Goal: Information Seeking & Learning: Learn about a topic

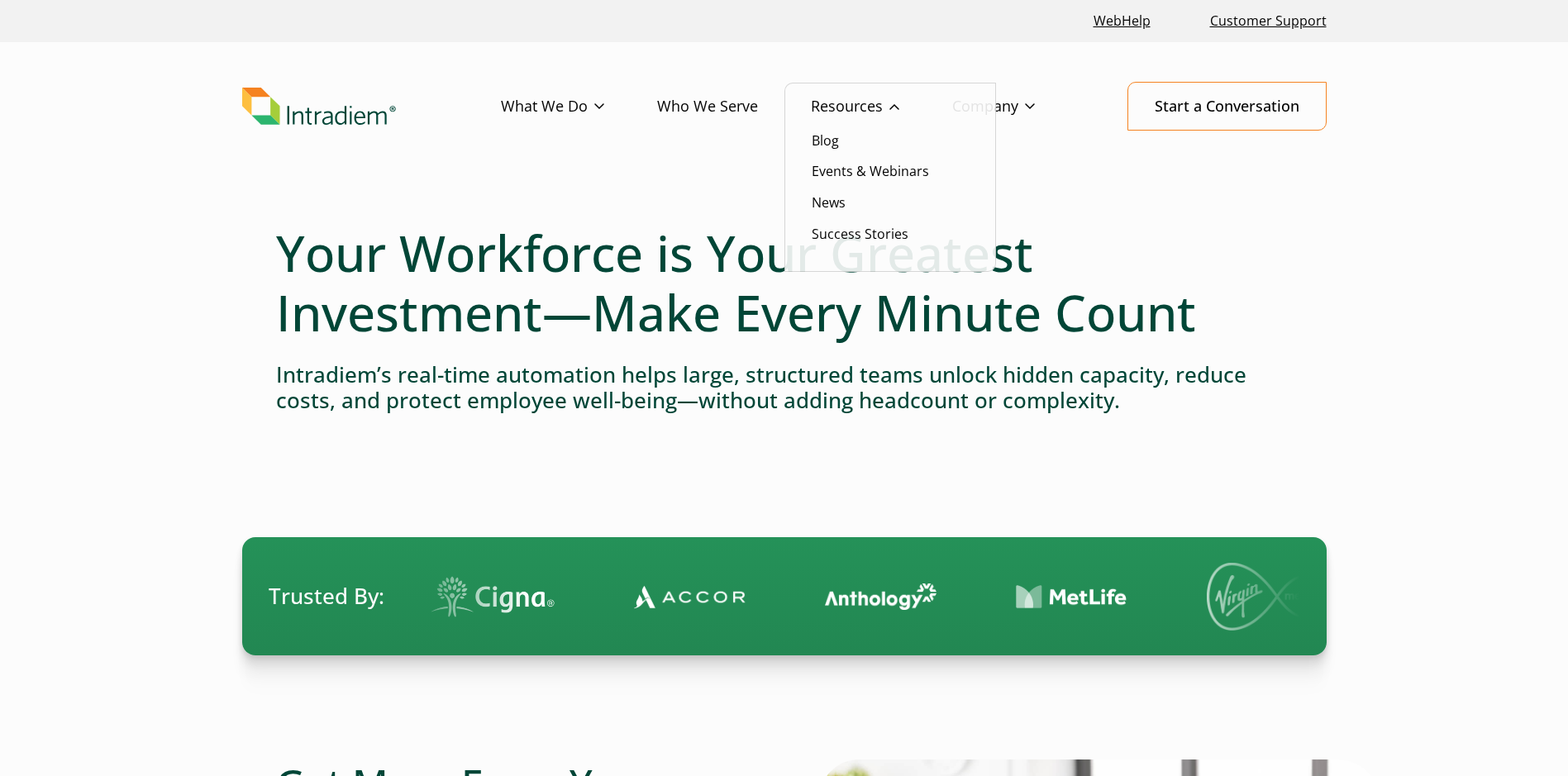
click at [904, 109] on link "Resources" at bounding box center [881, 106] width 141 height 48
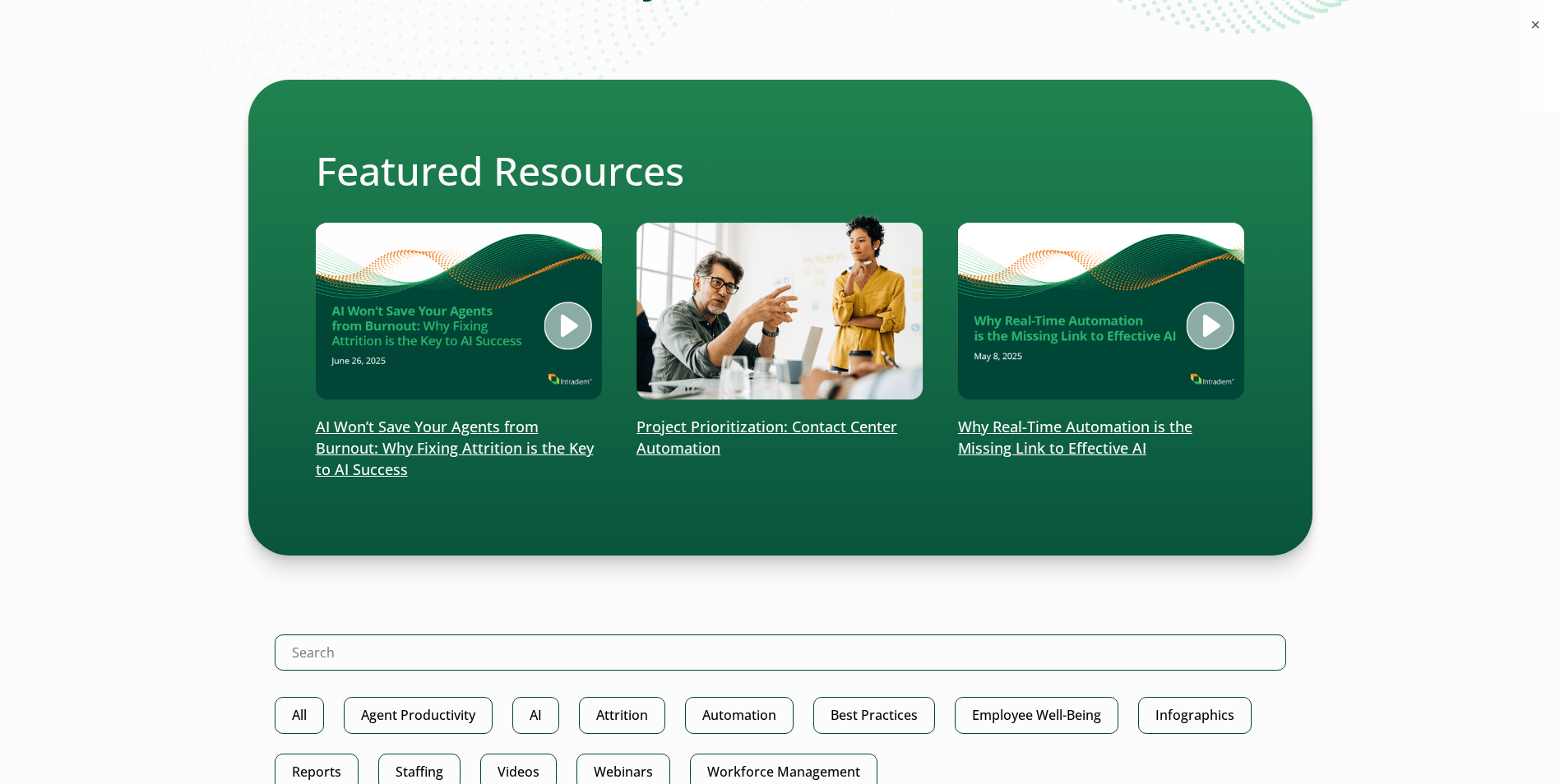
scroll to position [658, 0]
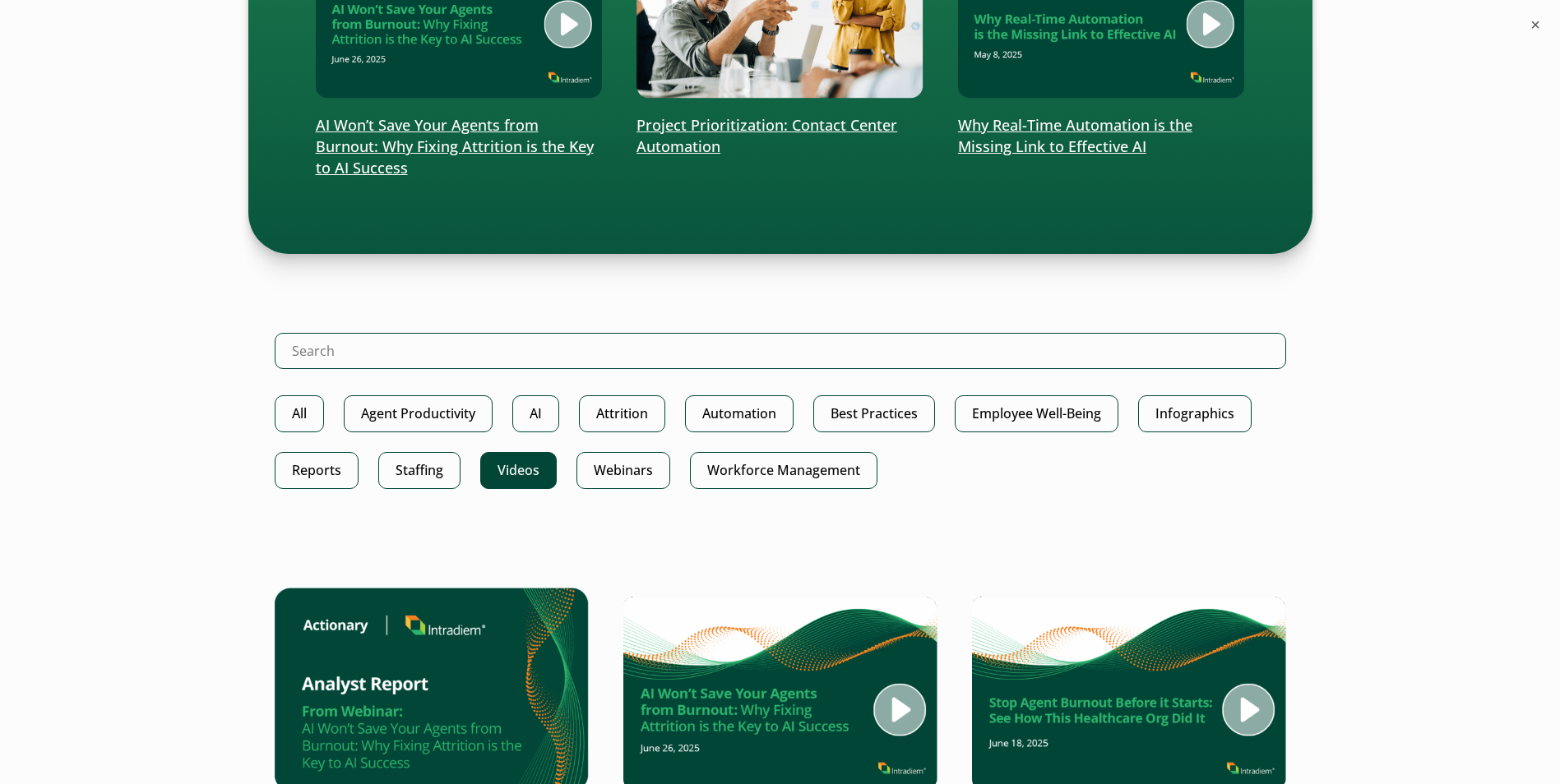
click at [539, 488] on link "Videos" at bounding box center [517, 470] width 76 height 37
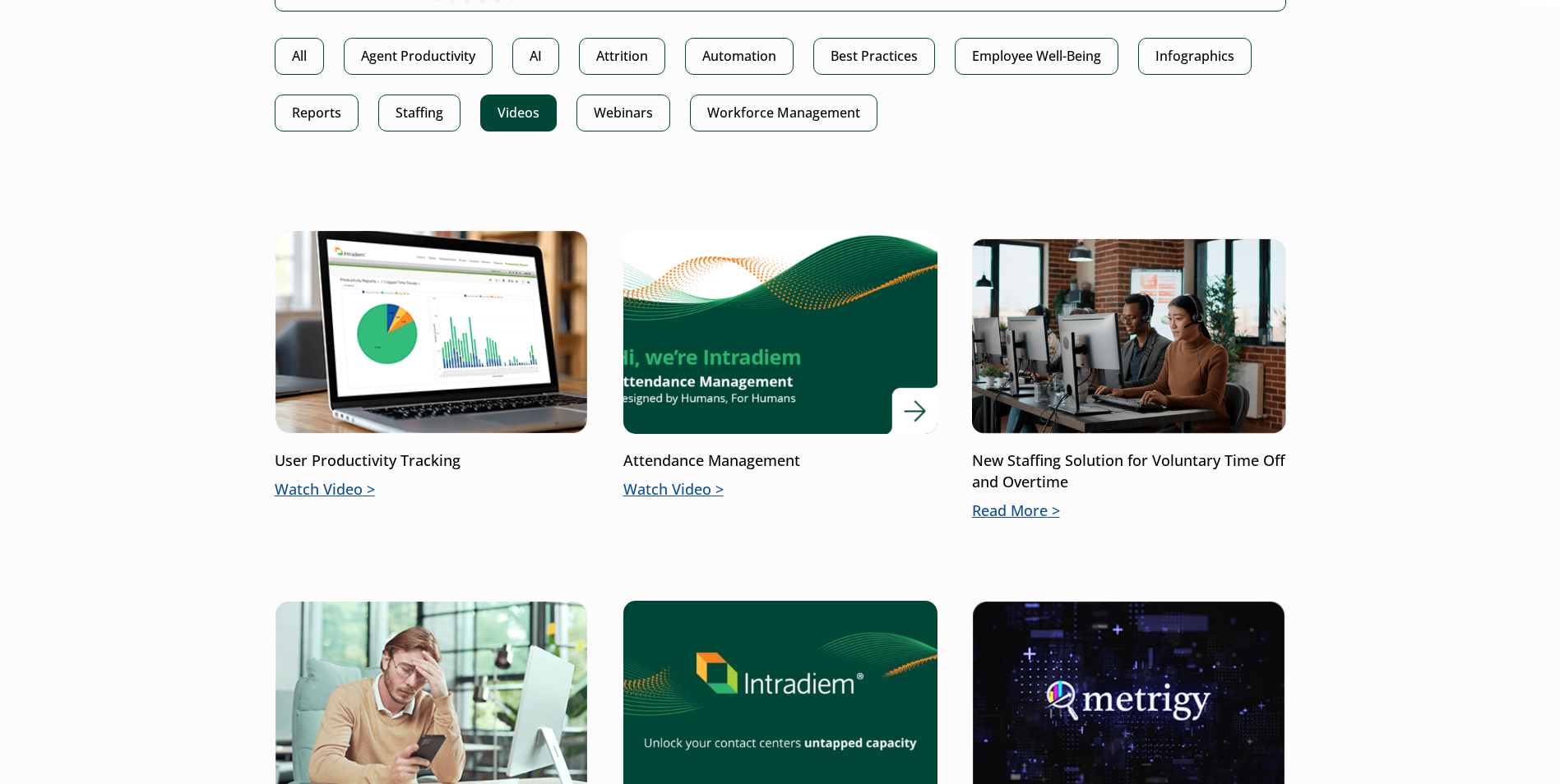
click at [713, 398] on img at bounding box center [779, 332] width 377 height 245
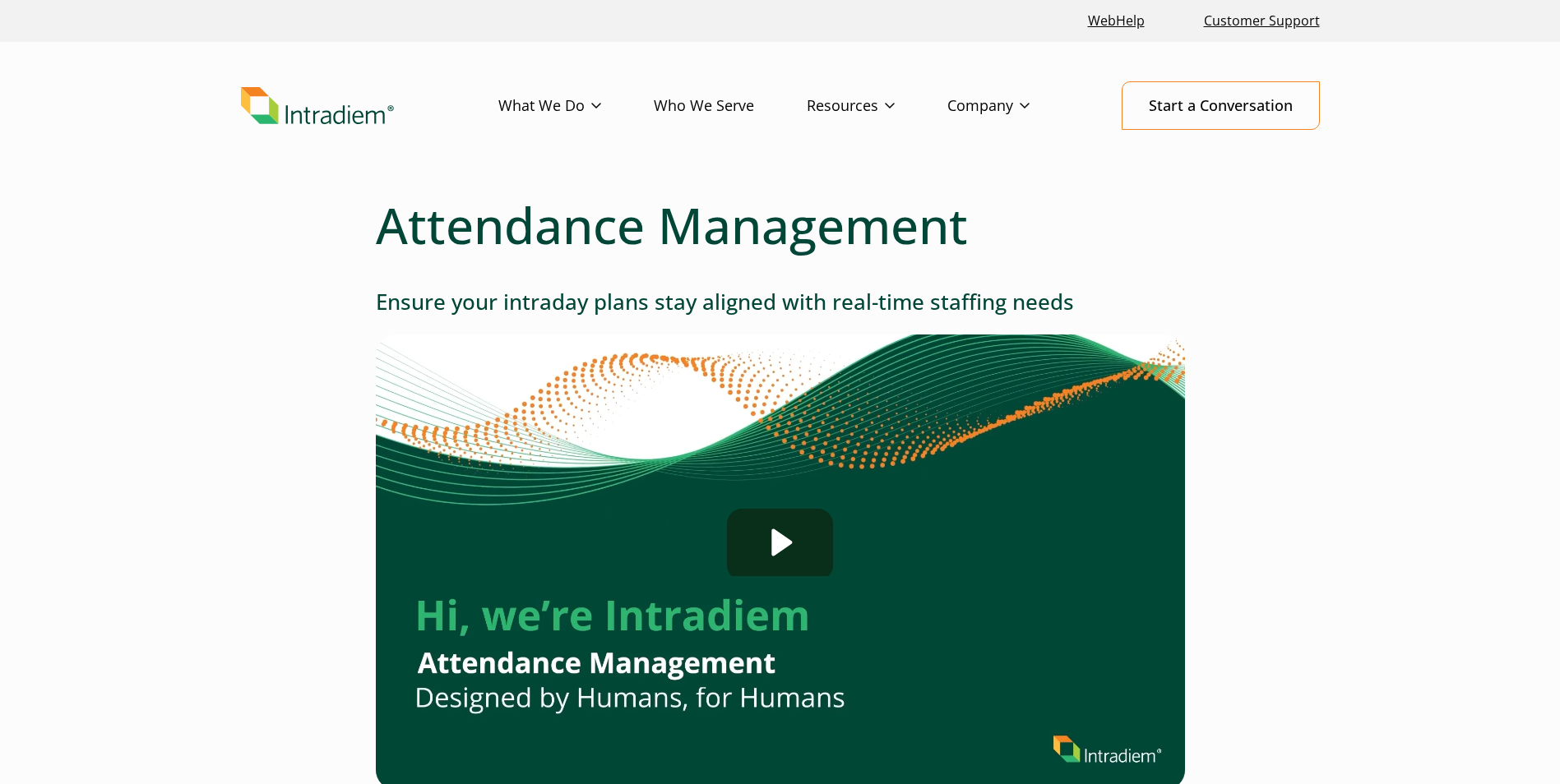
scroll to position [165, 0]
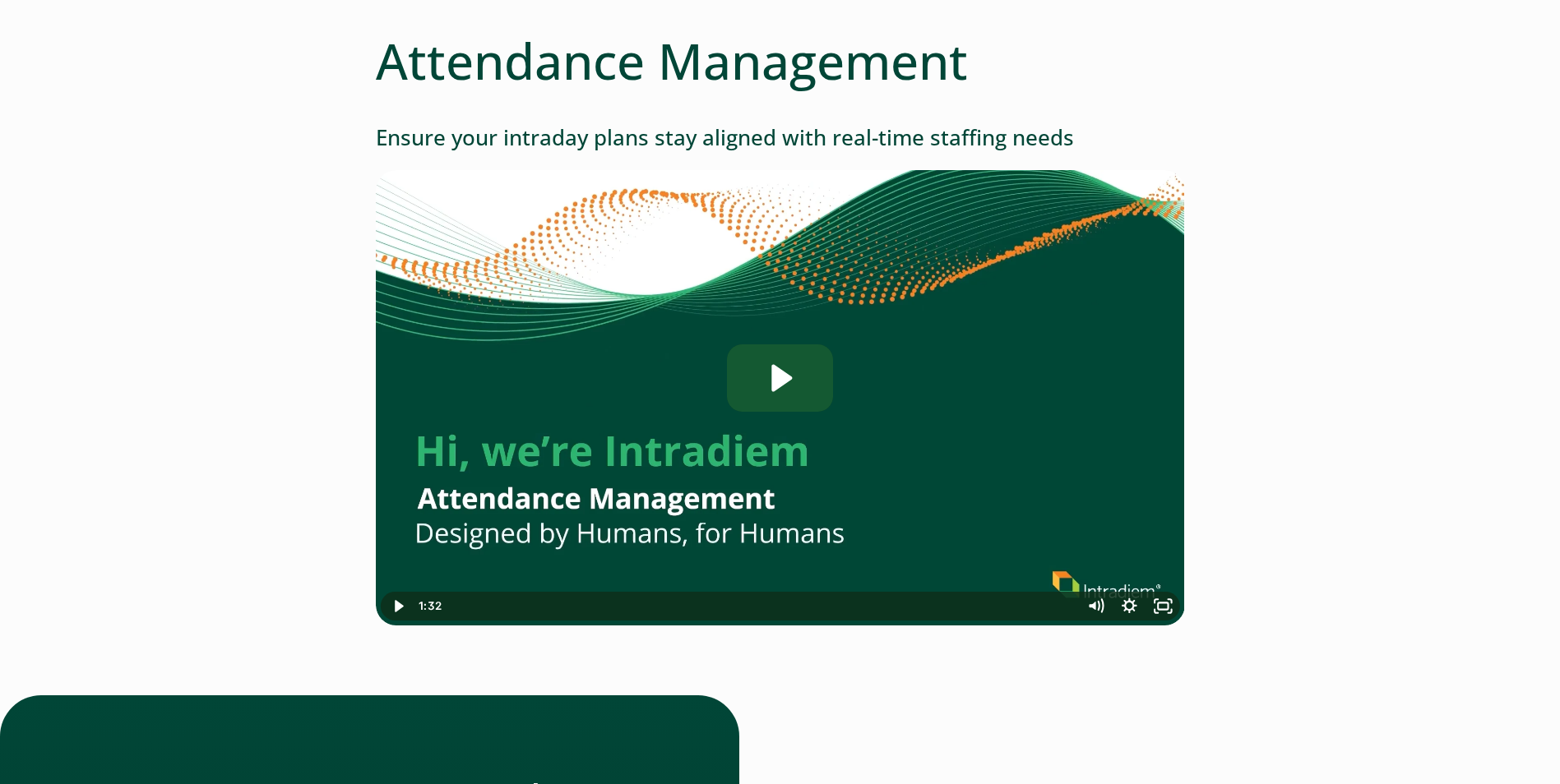
click at [795, 386] on icon "Play Video: Intradiem_Attendance-Management_US-031025" at bounding box center [780, 378] width 106 height 67
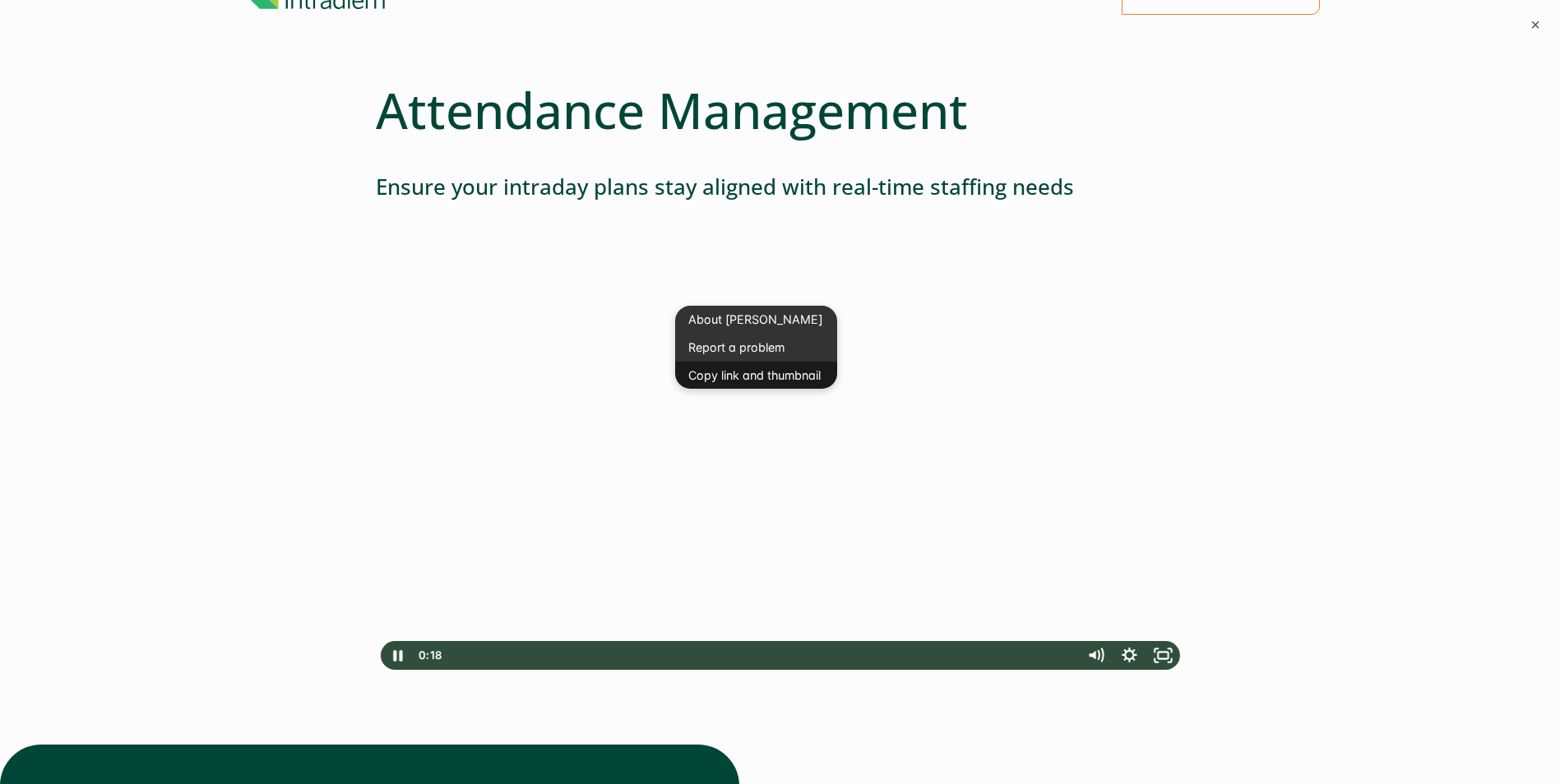
click at [711, 371] on button "Copy link and thumbnail" at bounding box center [755, 375] width 162 height 28
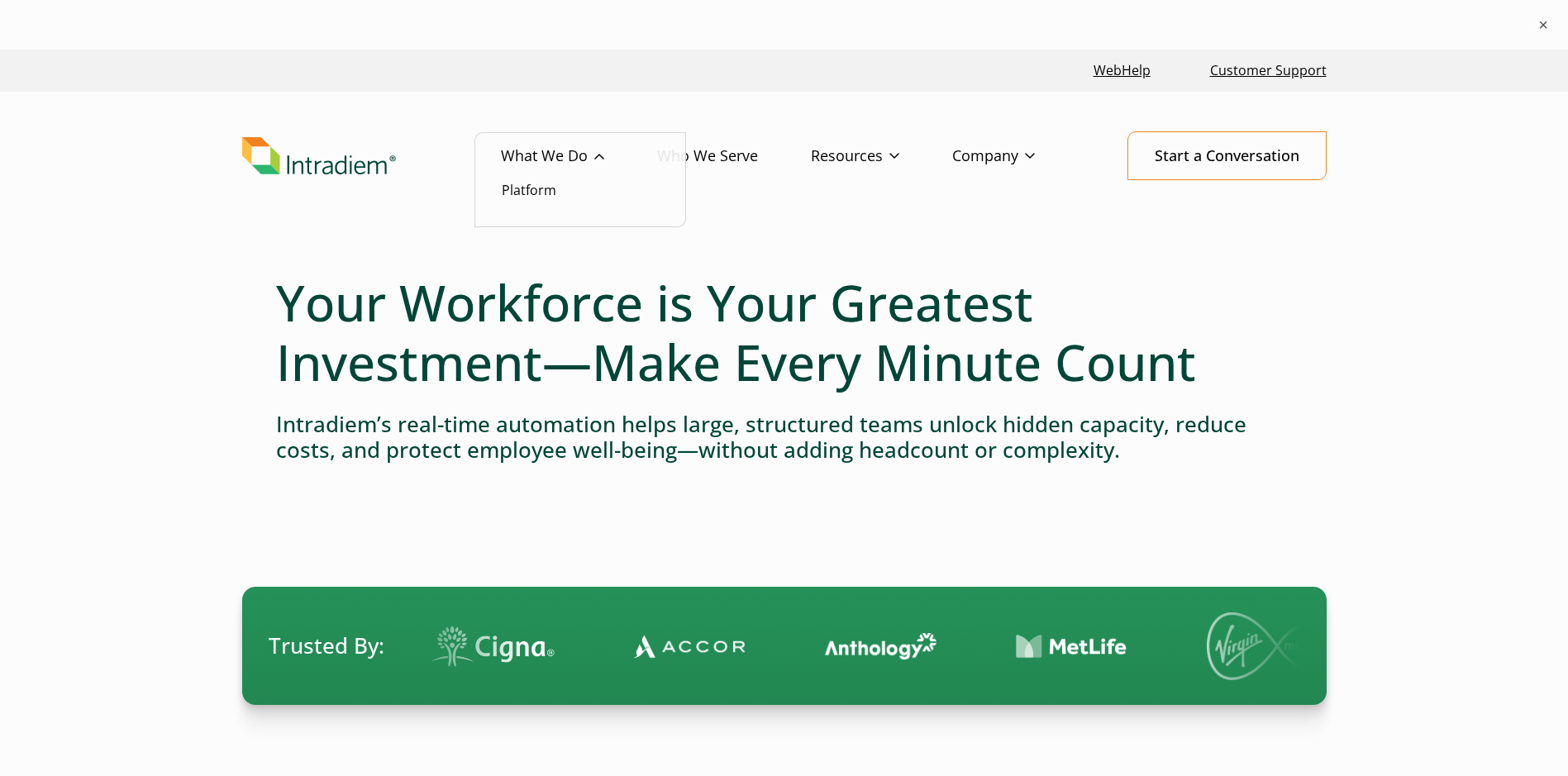
click at [533, 154] on link "What We Do" at bounding box center [579, 156] width 157 height 48
click at [525, 190] on link "Platform" at bounding box center [529, 190] width 55 height 18
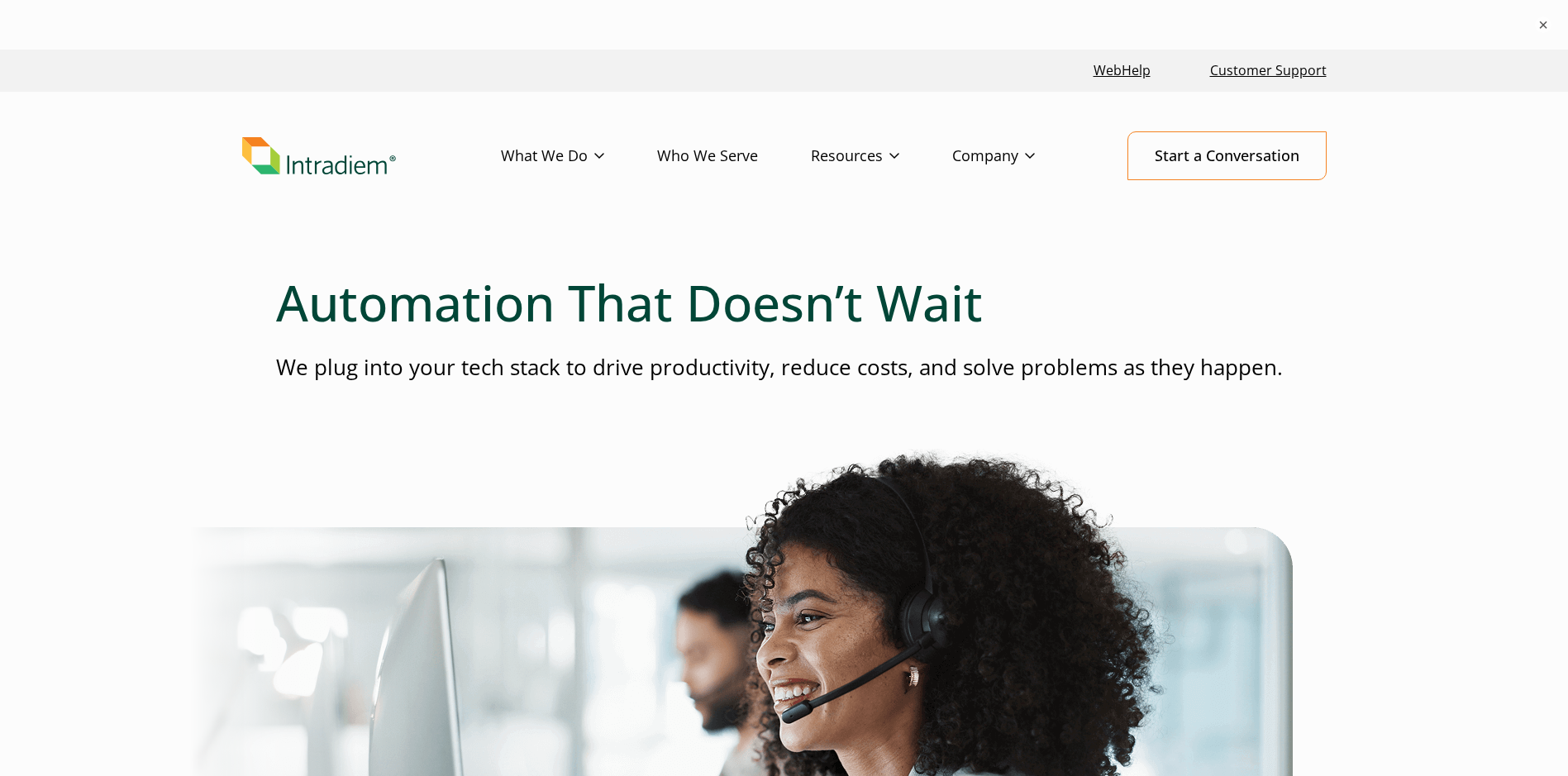
click at [1095, 290] on h1 "Automation That Doesn’t Wait" at bounding box center [784, 302] width 1017 height 59
click at [318, 185] on header "Menu What We Do Platform Who We Serve Resources Blog Events & Webinars News Suc…" at bounding box center [784, 169] width 1568 height 155
click at [334, 157] on img "Link to homepage of Intradiem" at bounding box center [318, 156] width 154 height 38
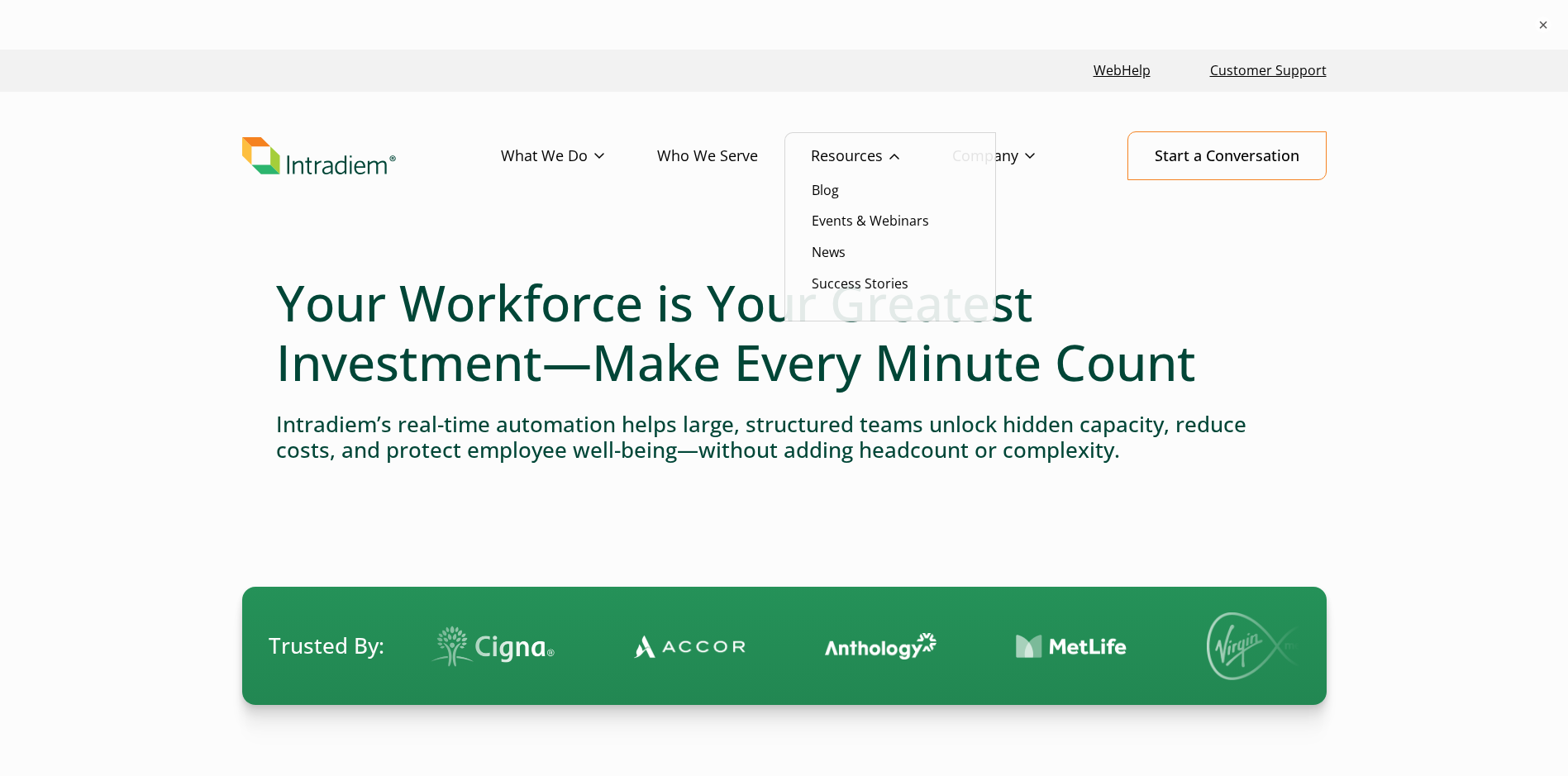
click at [852, 156] on link "Resources" at bounding box center [881, 156] width 141 height 48
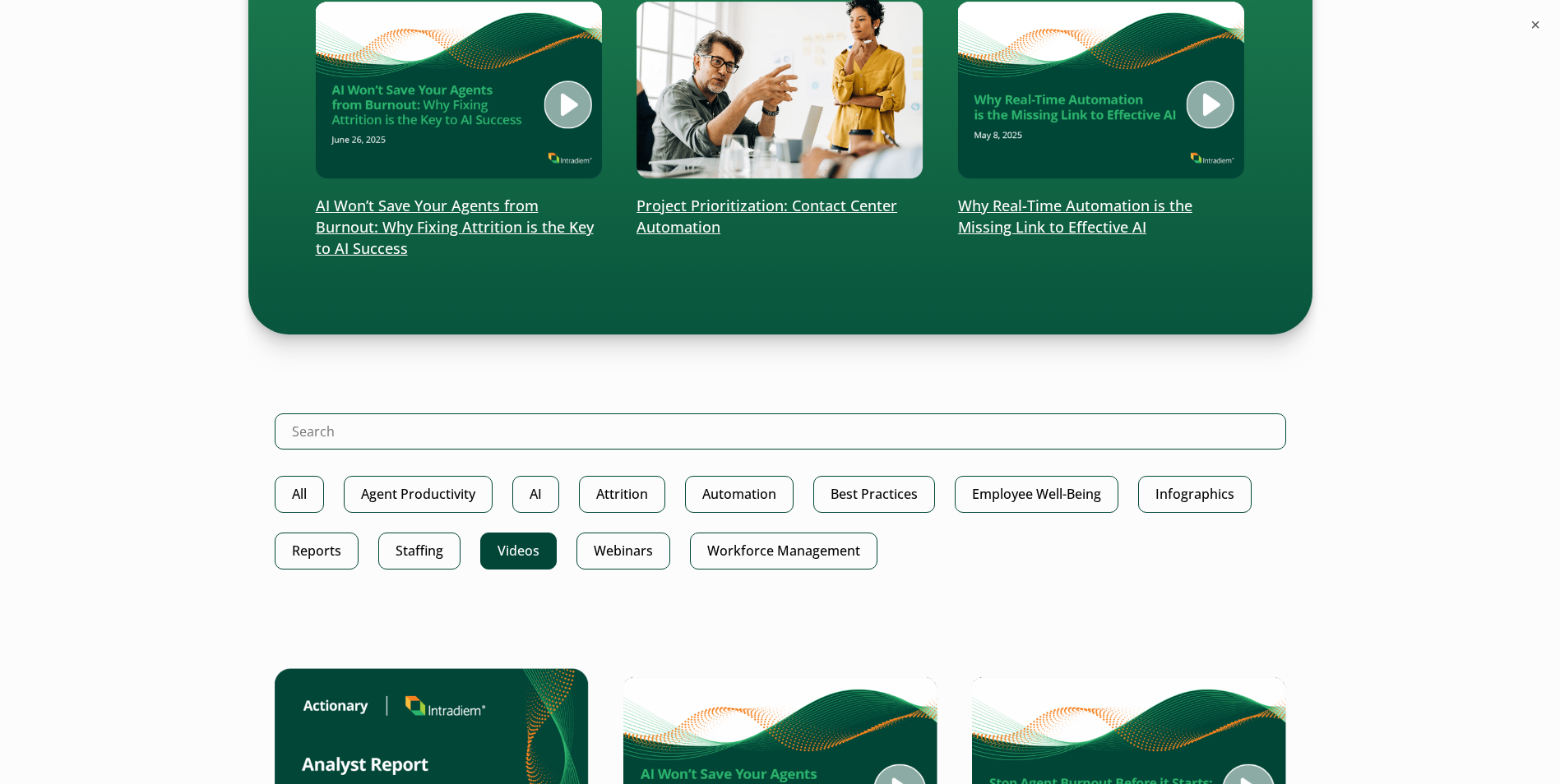
scroll to position [493, 0]
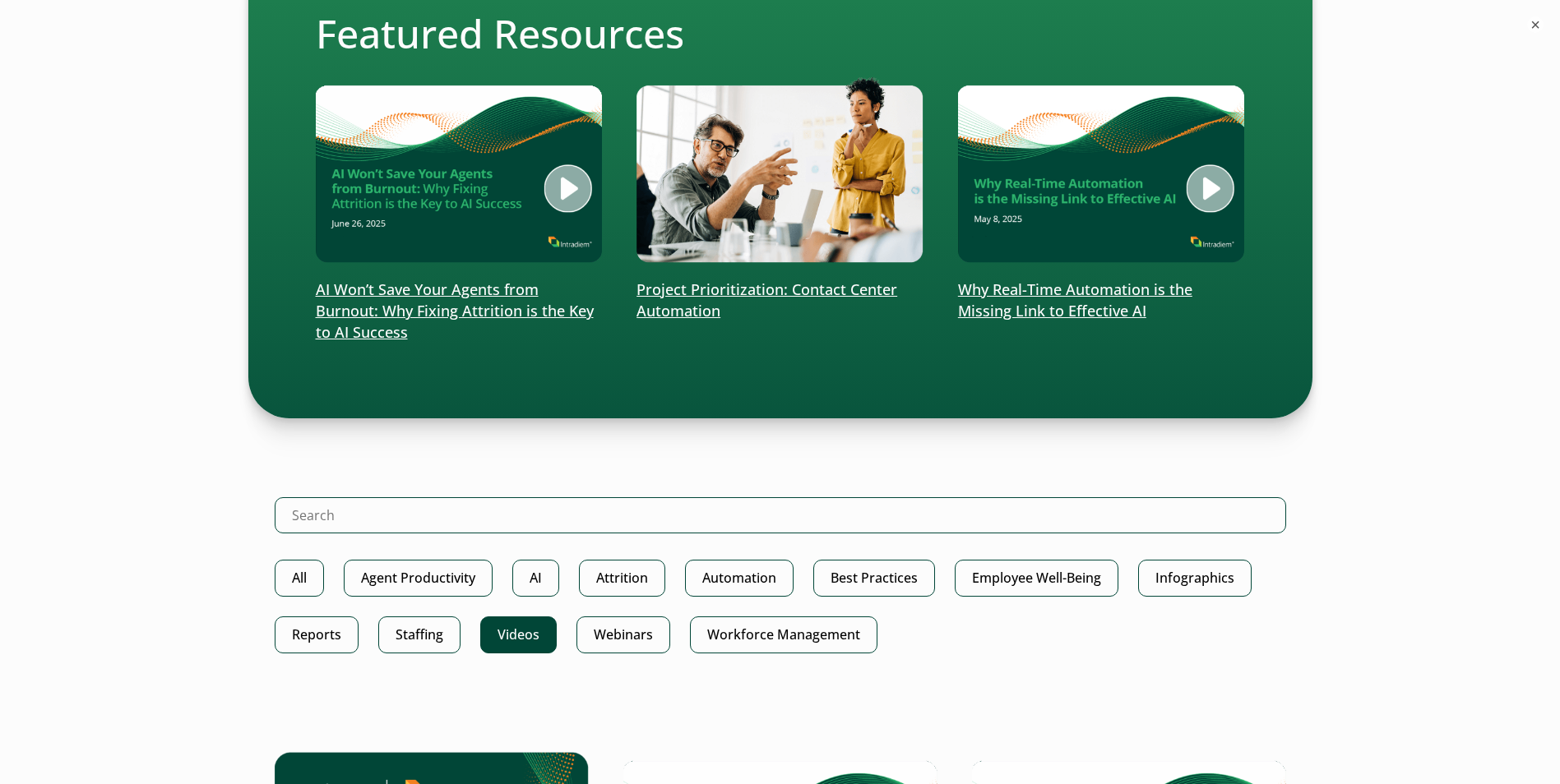
click at [510, 637] on link "Videos" at bounding box center [517, 635] width 76 height 37
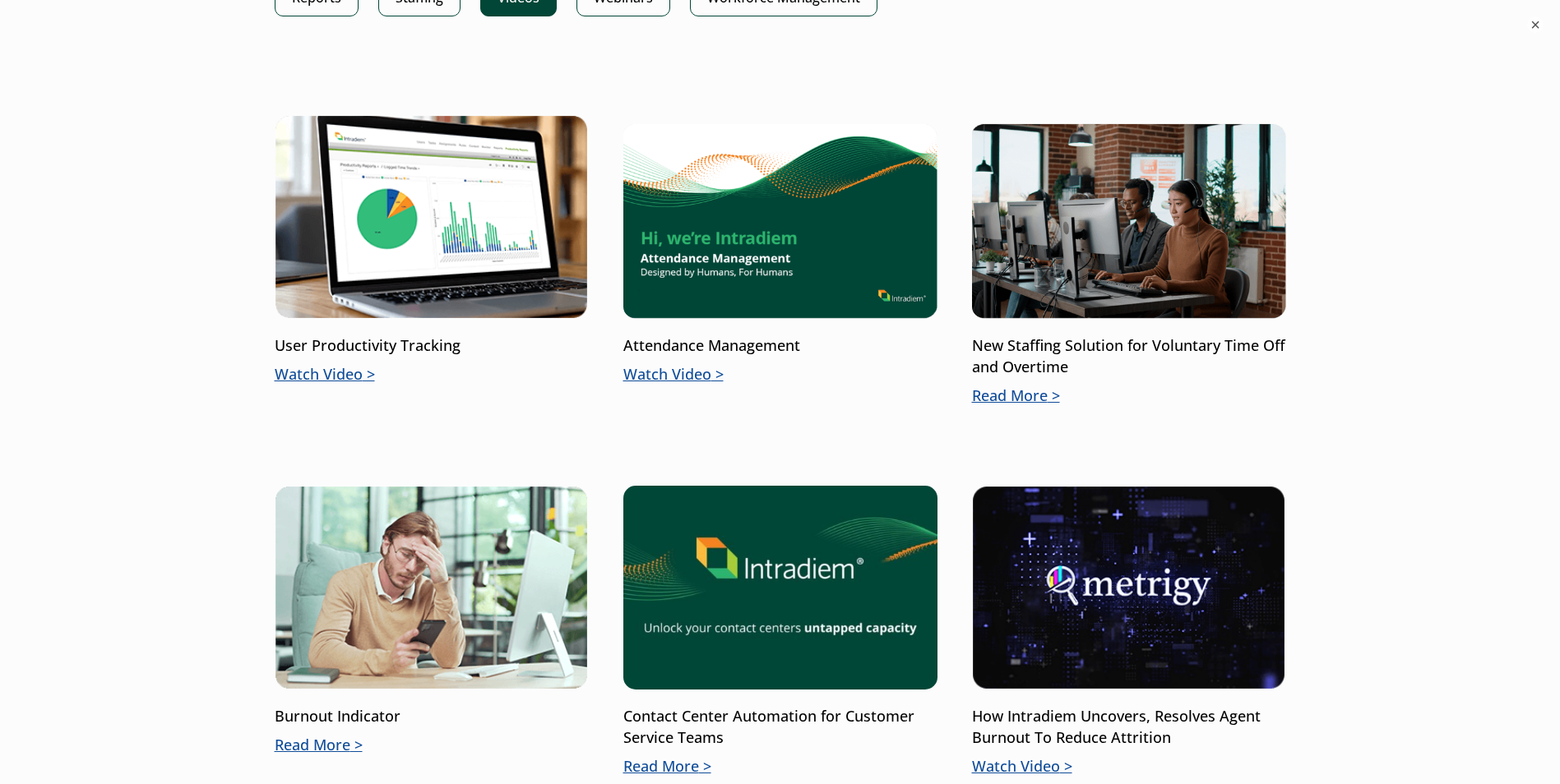
scroll to position [658, 0]
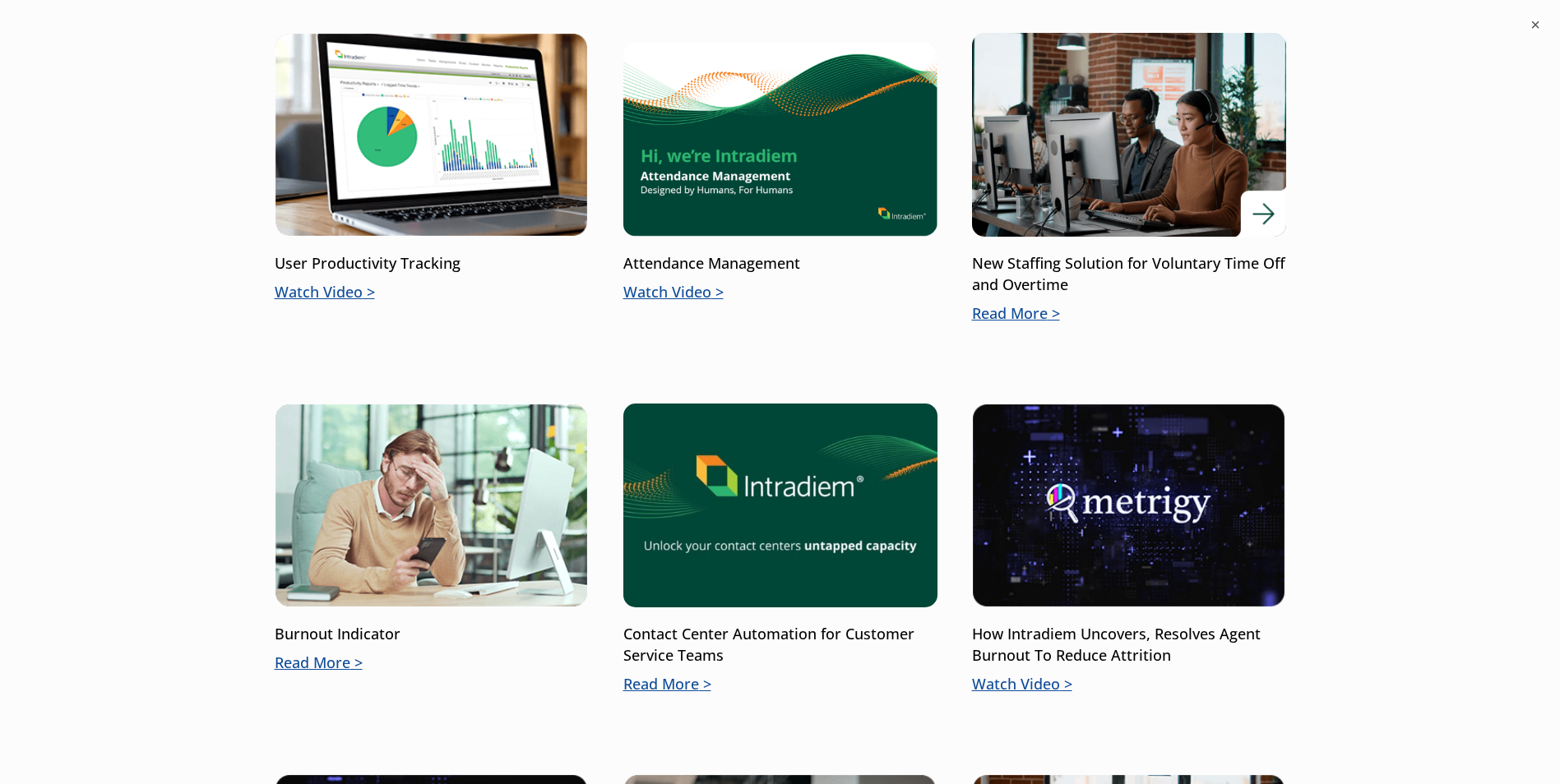
click at [1039, 311] on p "Read More" at bounding box center [1129, 314] width 314 height 21
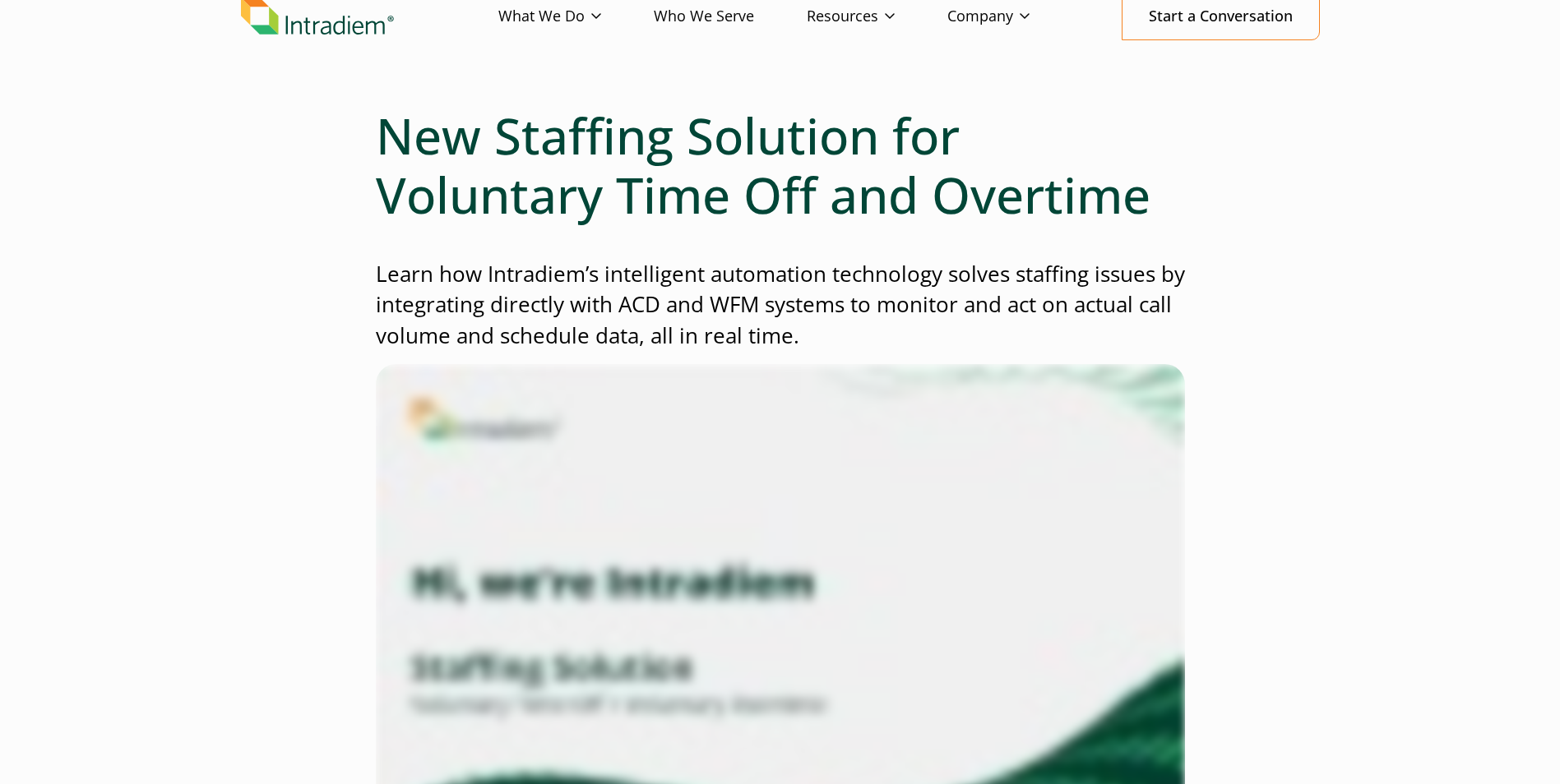
scroll to position [247, 0]
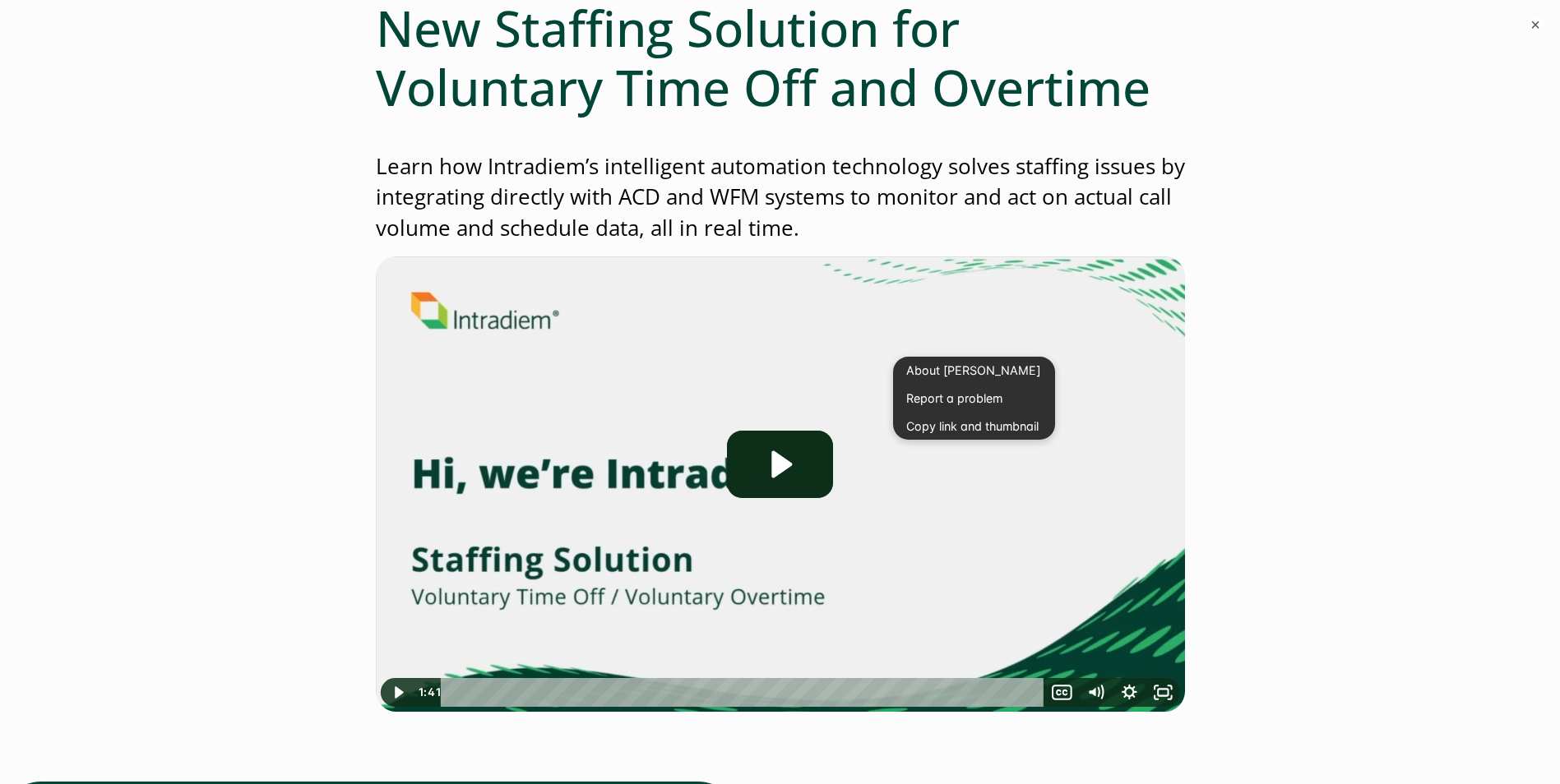
click at [975, 430] on button "Copy link and thumbnail" at bounding box center [974, 426] width 162 height 28
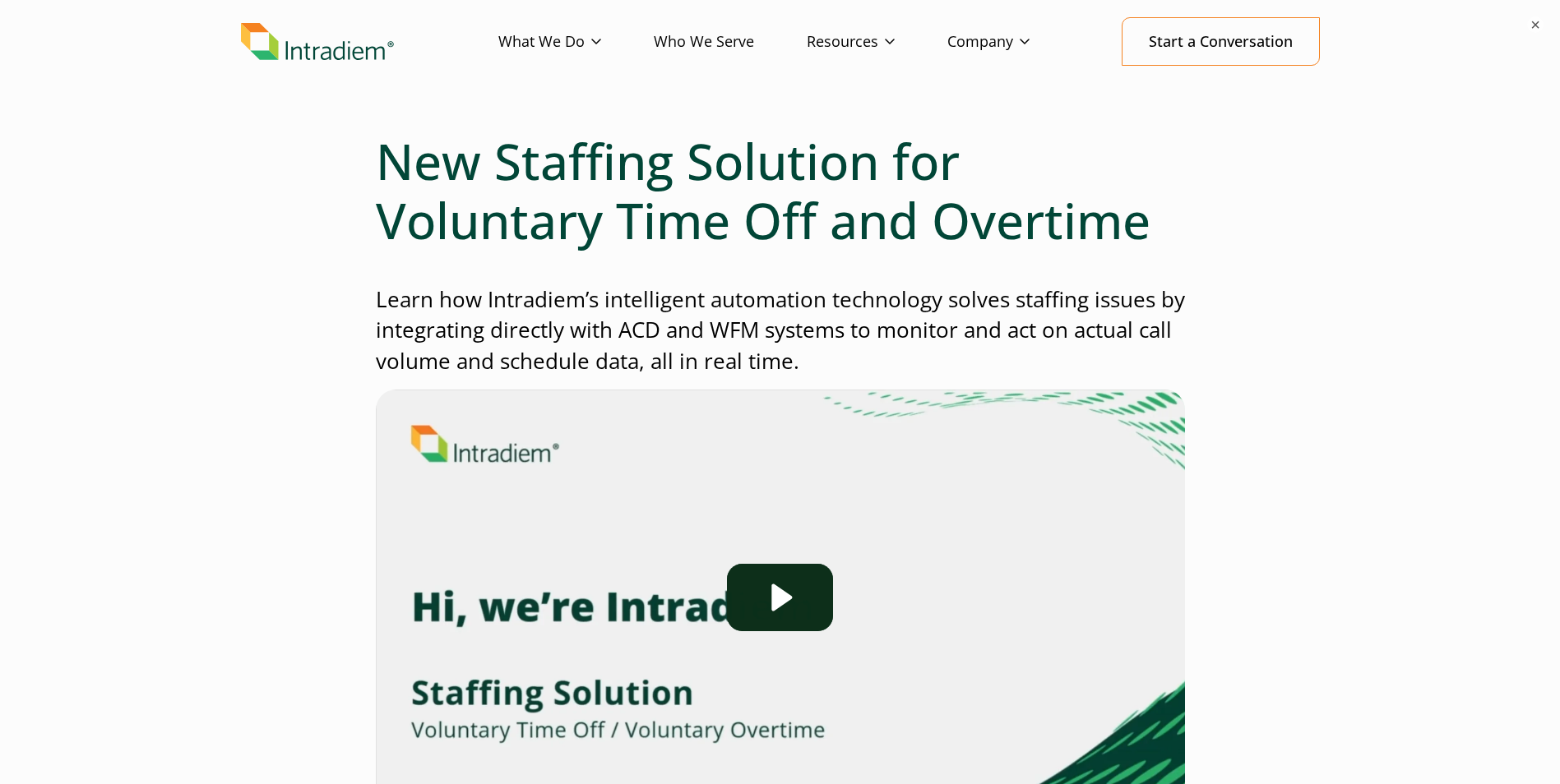
scroll to position [0, 0]
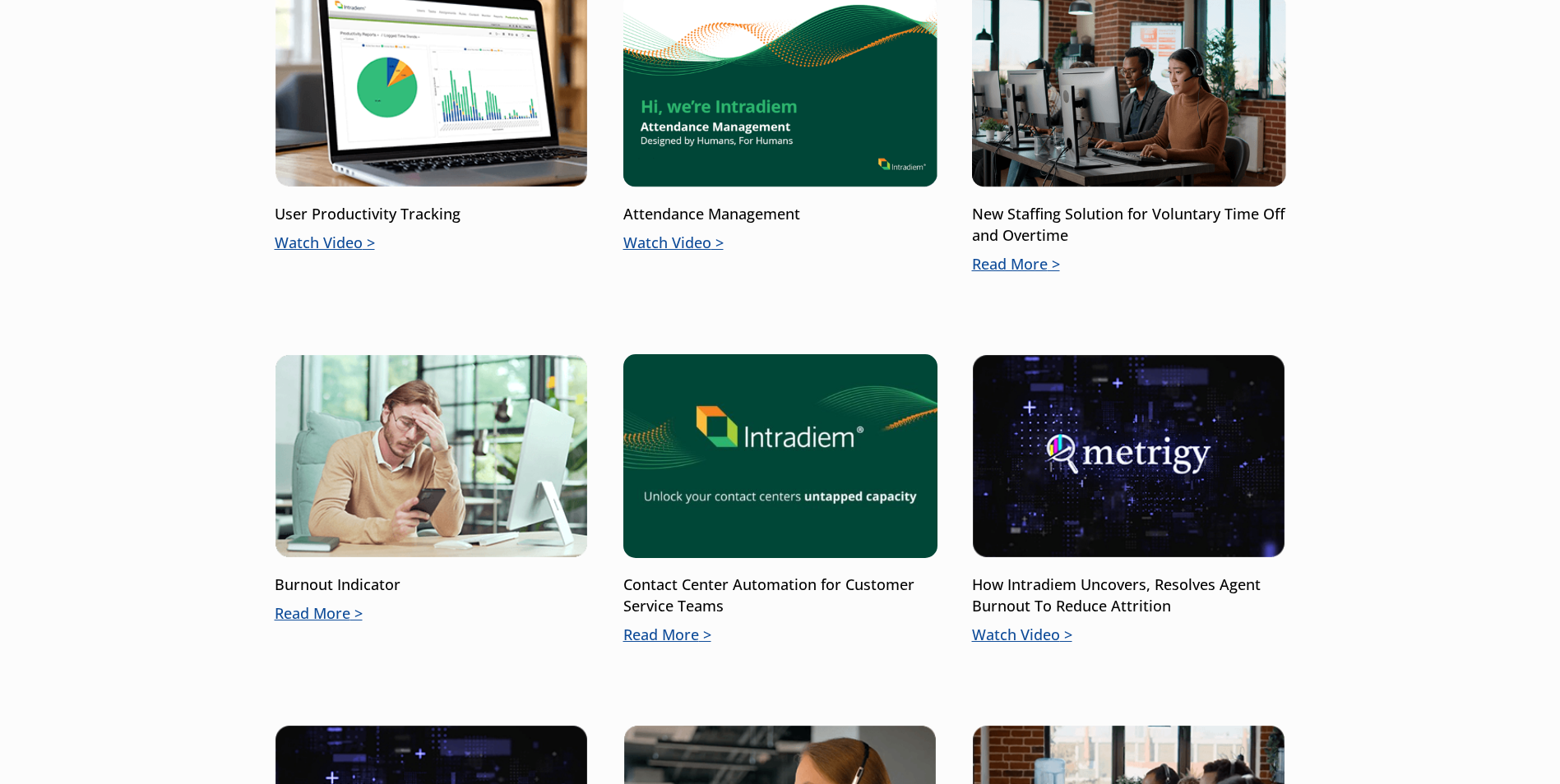
scroll to position [575, 0]
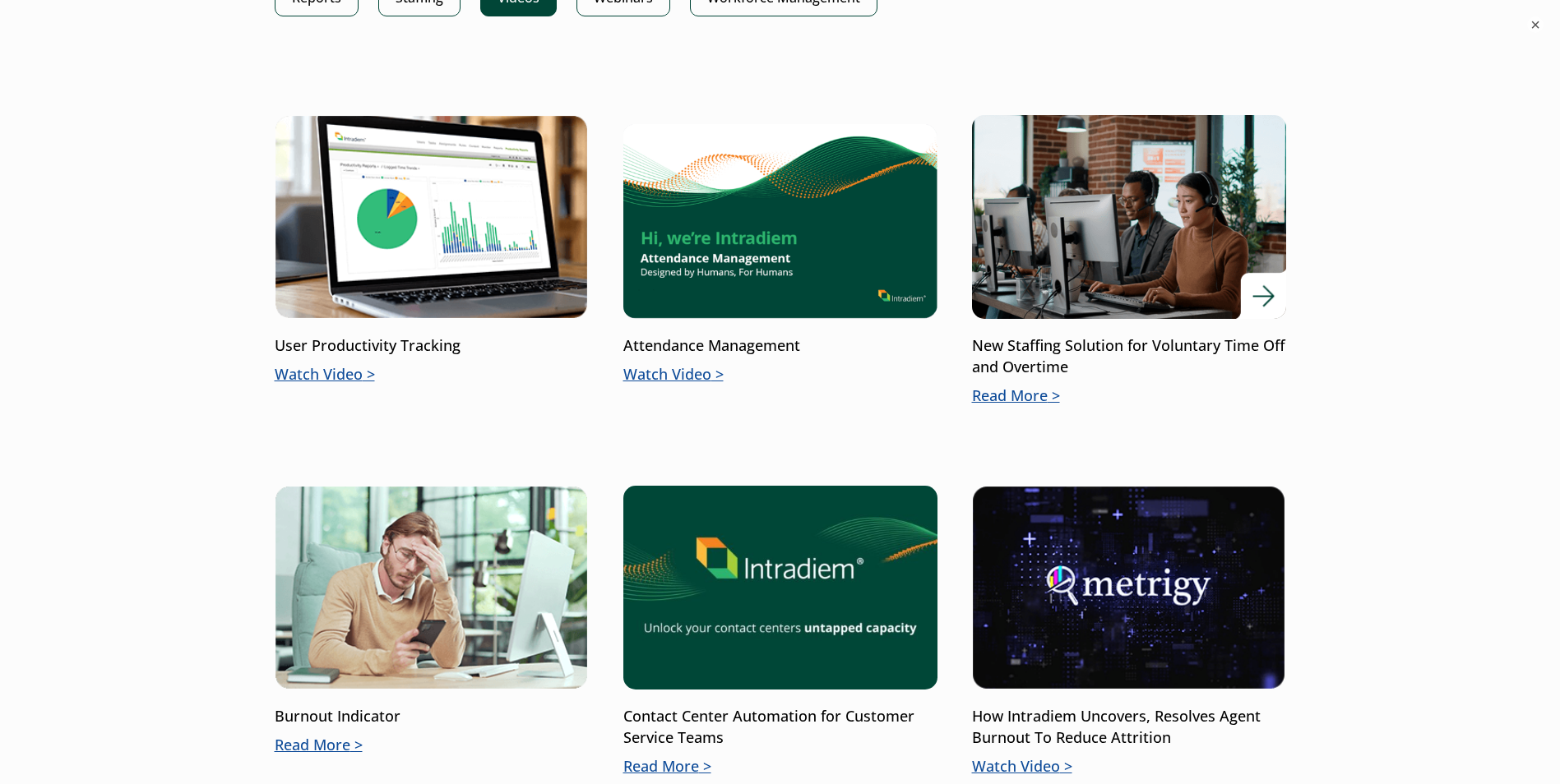
click at [1036, 350] on div "New Staffing Solution for Voluntary Time Off and Overtime Read More" at bounding box center [1129, 371] width 314 height 72
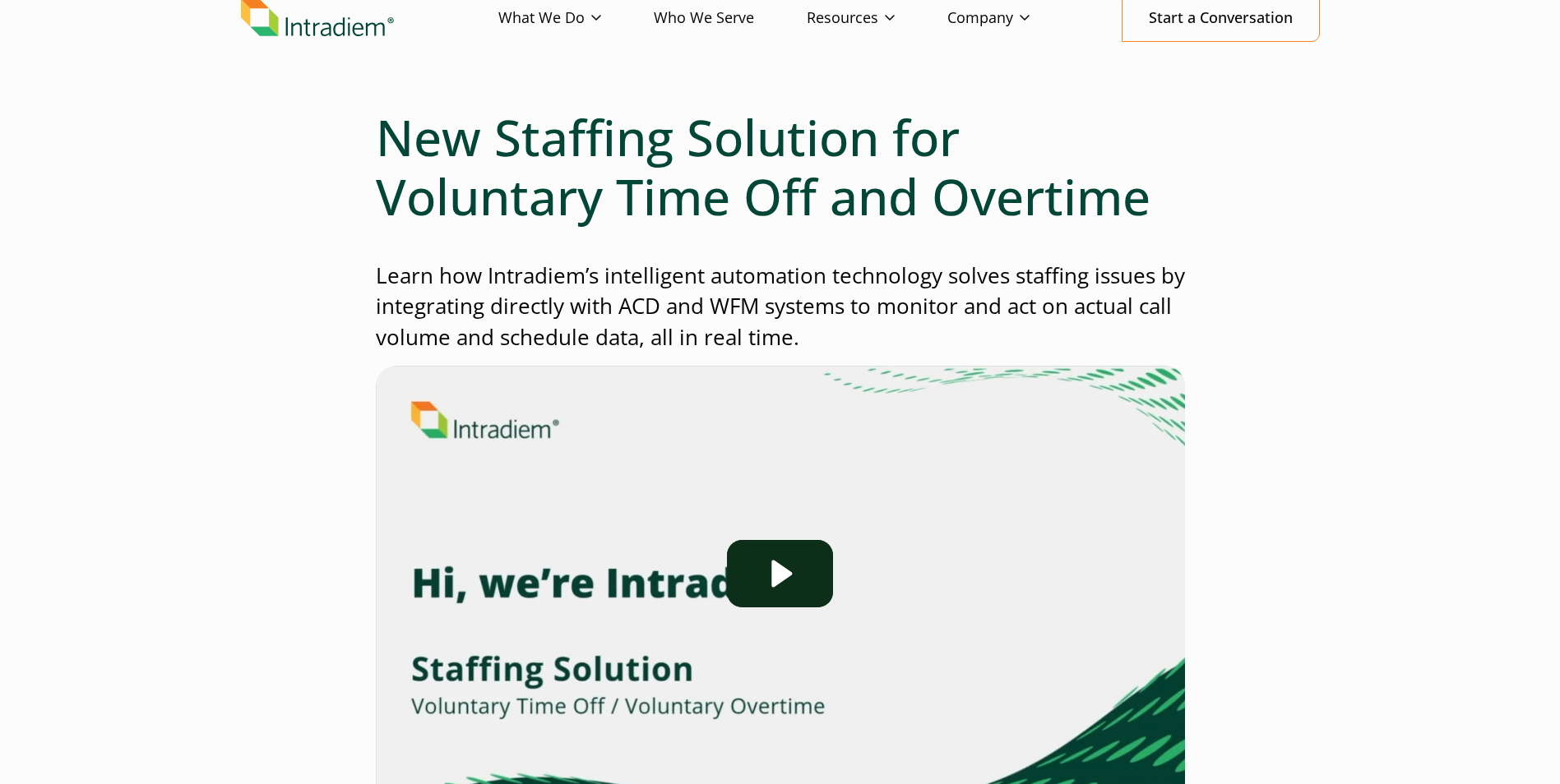
scroll to position [165, 0]
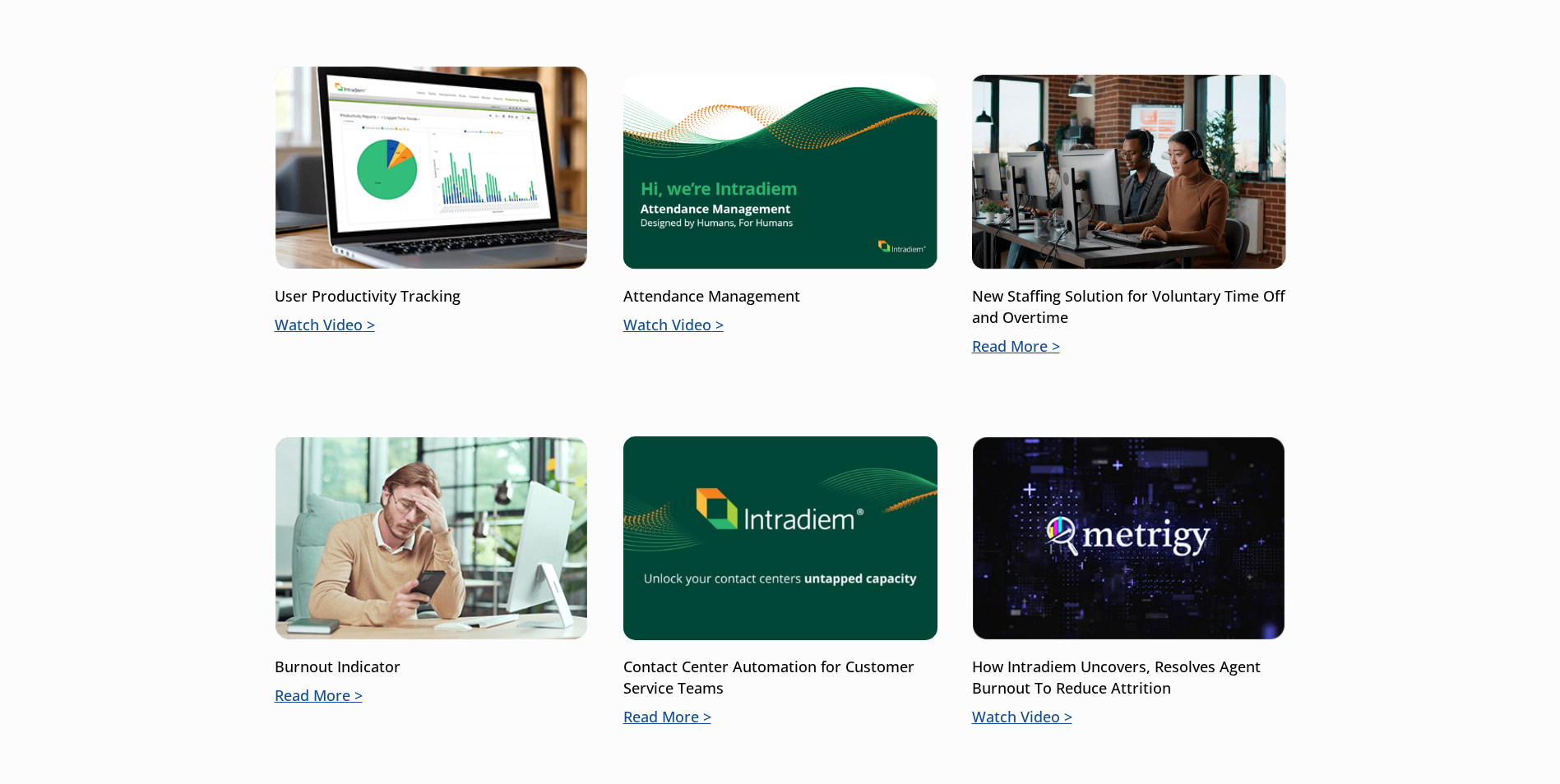
scroll to position [575, 0]
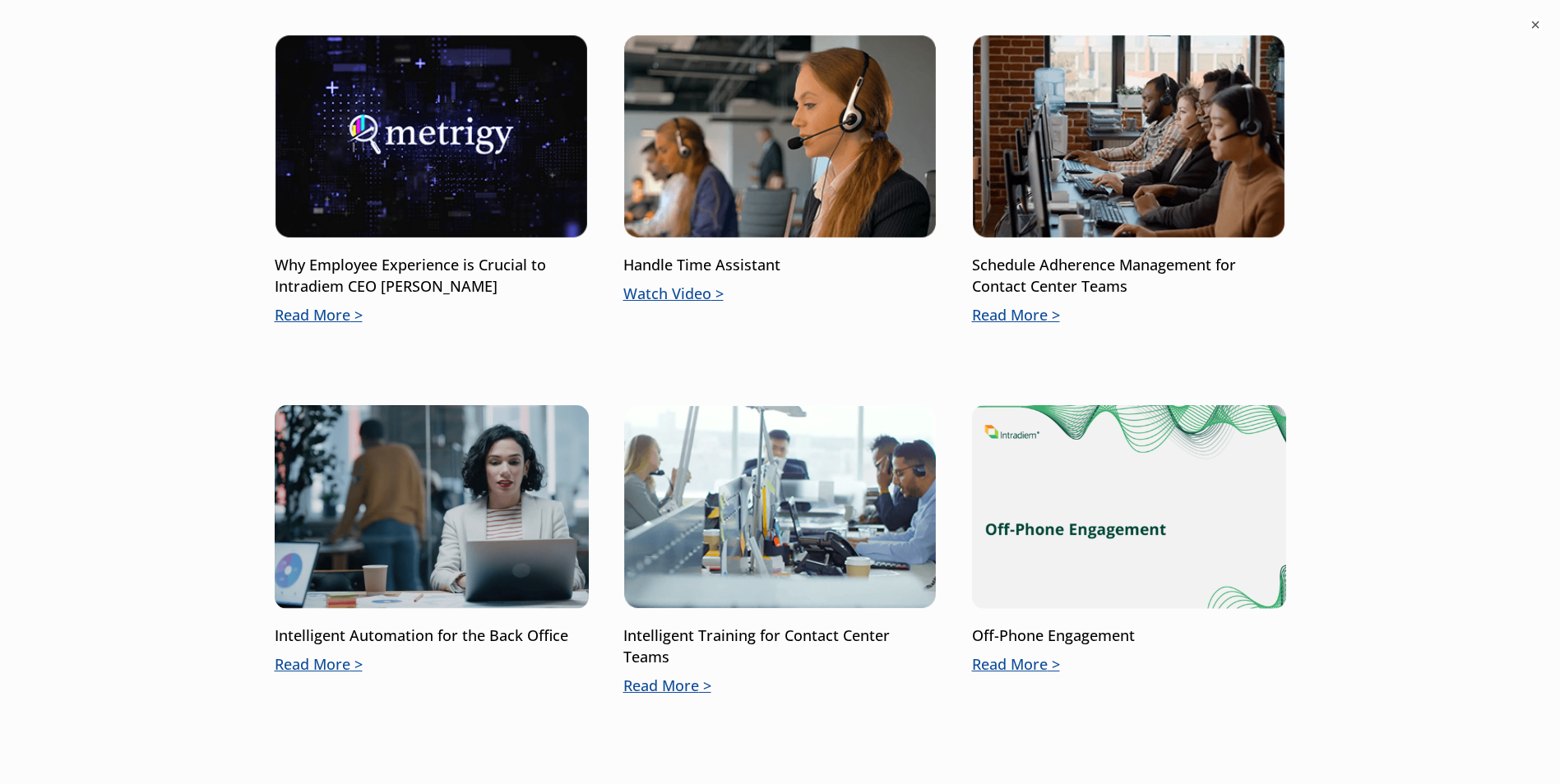
scroll to position [1726, 0]
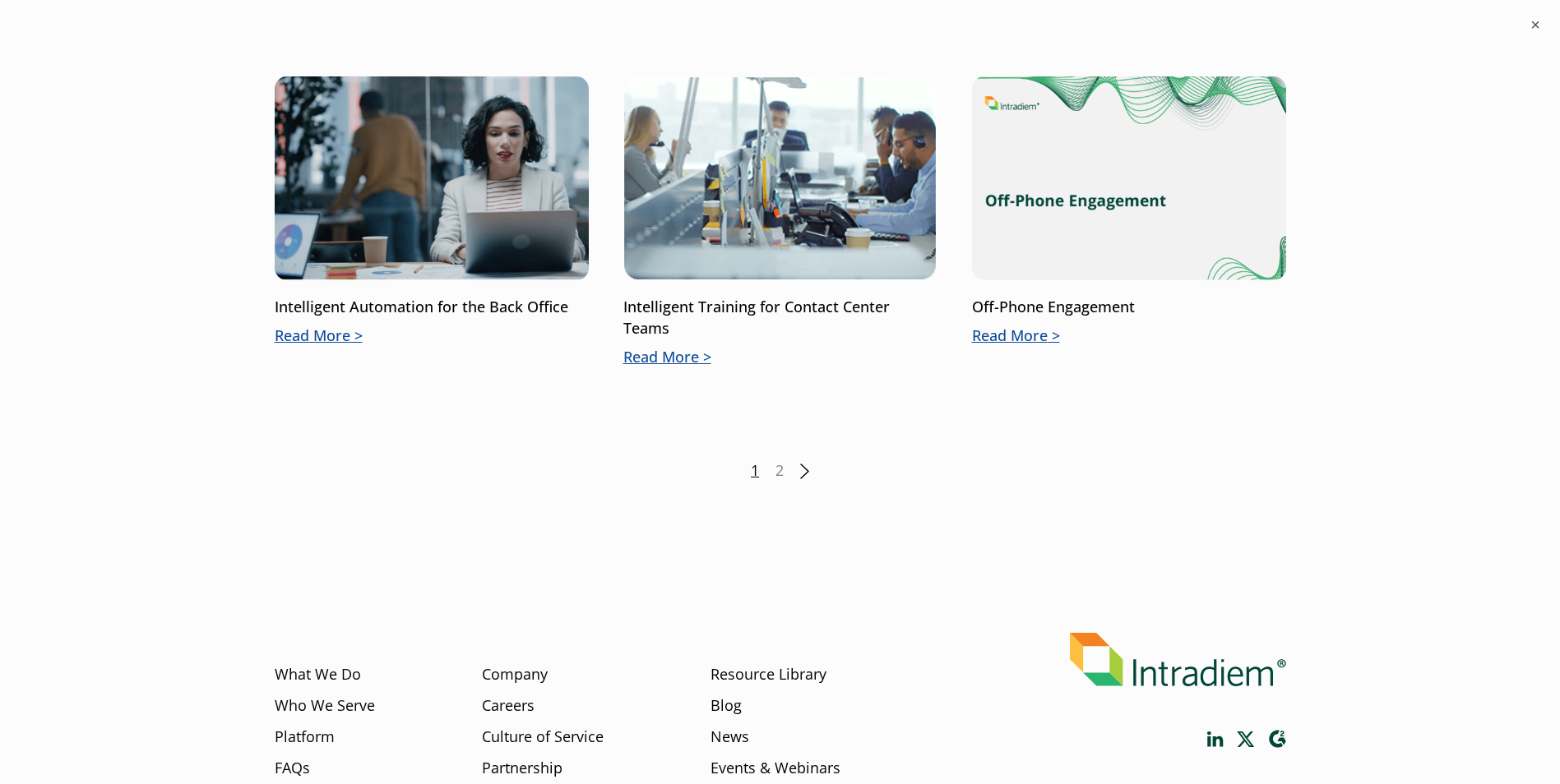
click at [772, 467] on div "1 2 Next" at bounding box center [780, 471] width 1011 height 21
click at [782, 470] on link "2" at bounding box center [779, 471] width 8 height 21
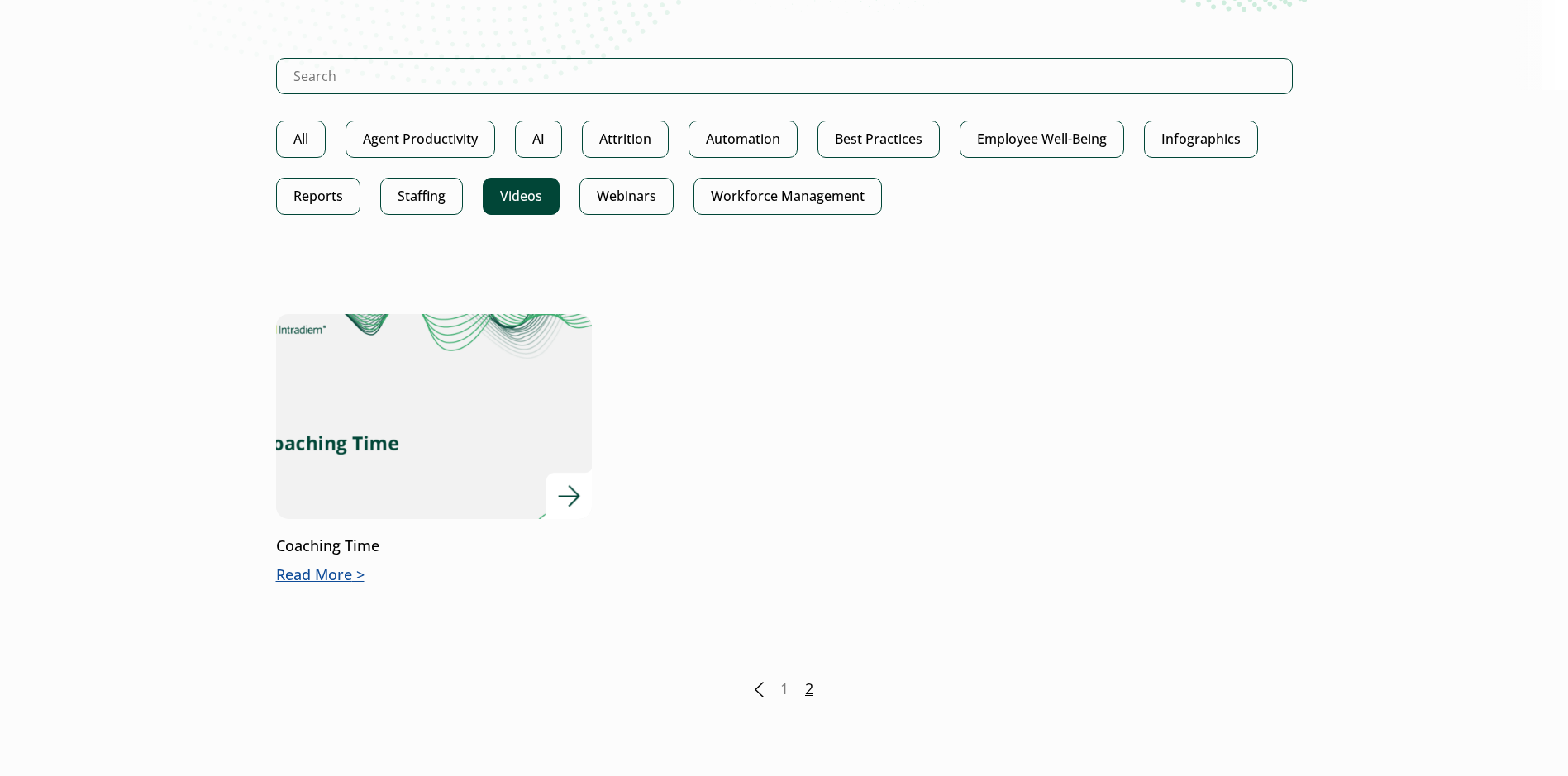
click at [447, 391] on img at bounding box center [433, 416] width 379 height 246
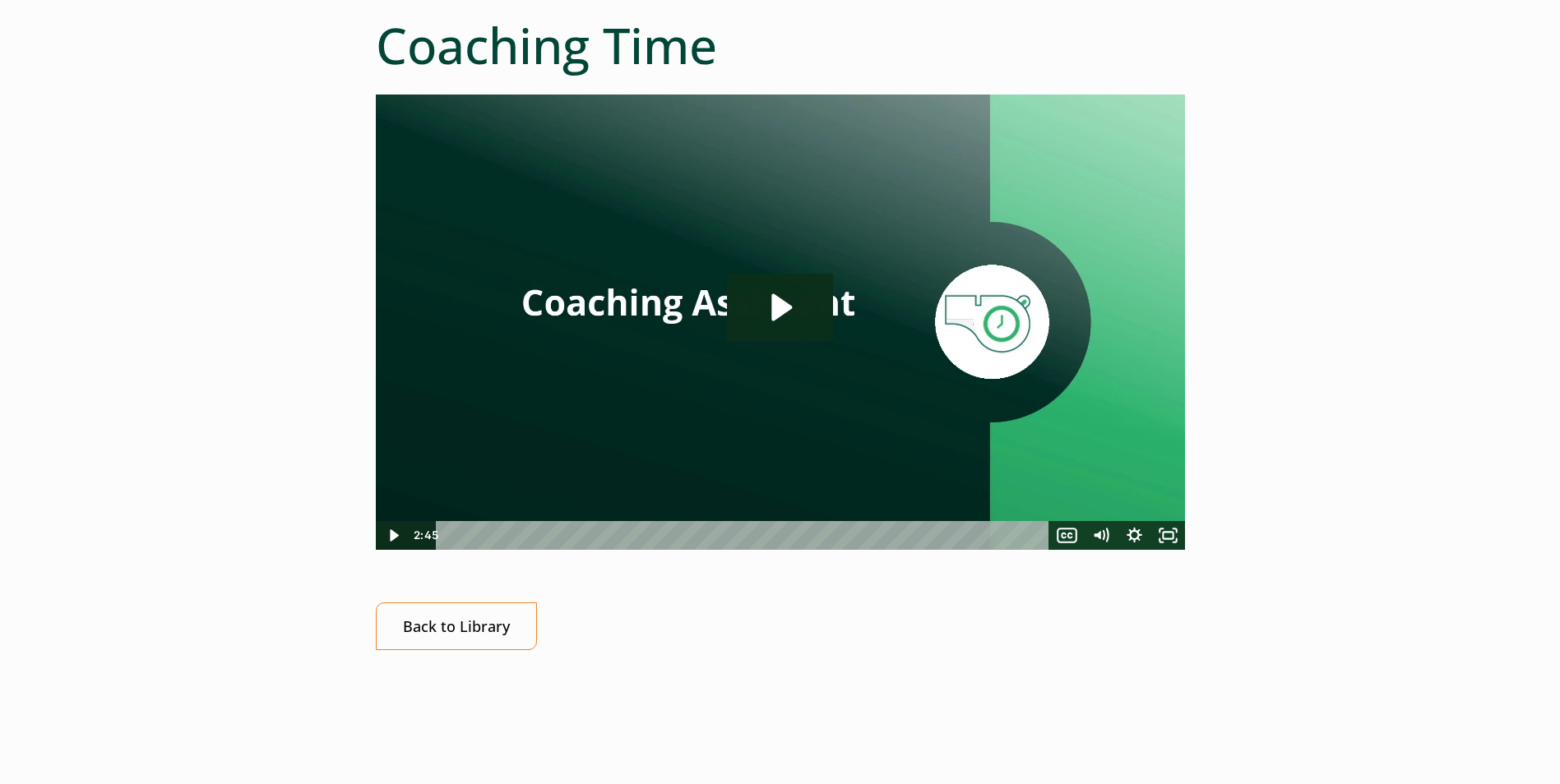
scroll to position [328, 0]
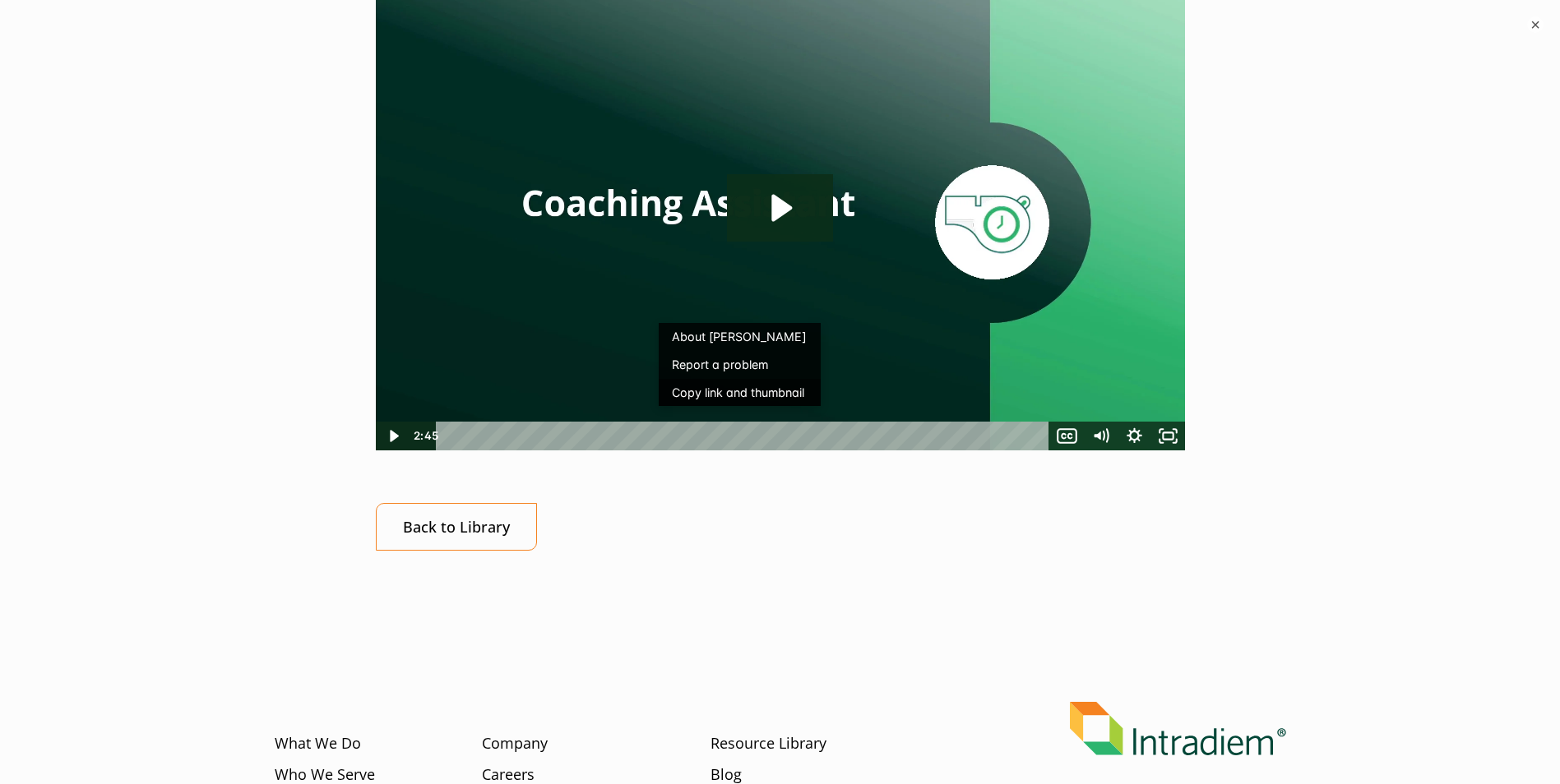
click at [694, 389] on button "Copy link and thumbnail" at bounding box center [739, 392] width 162 height 28
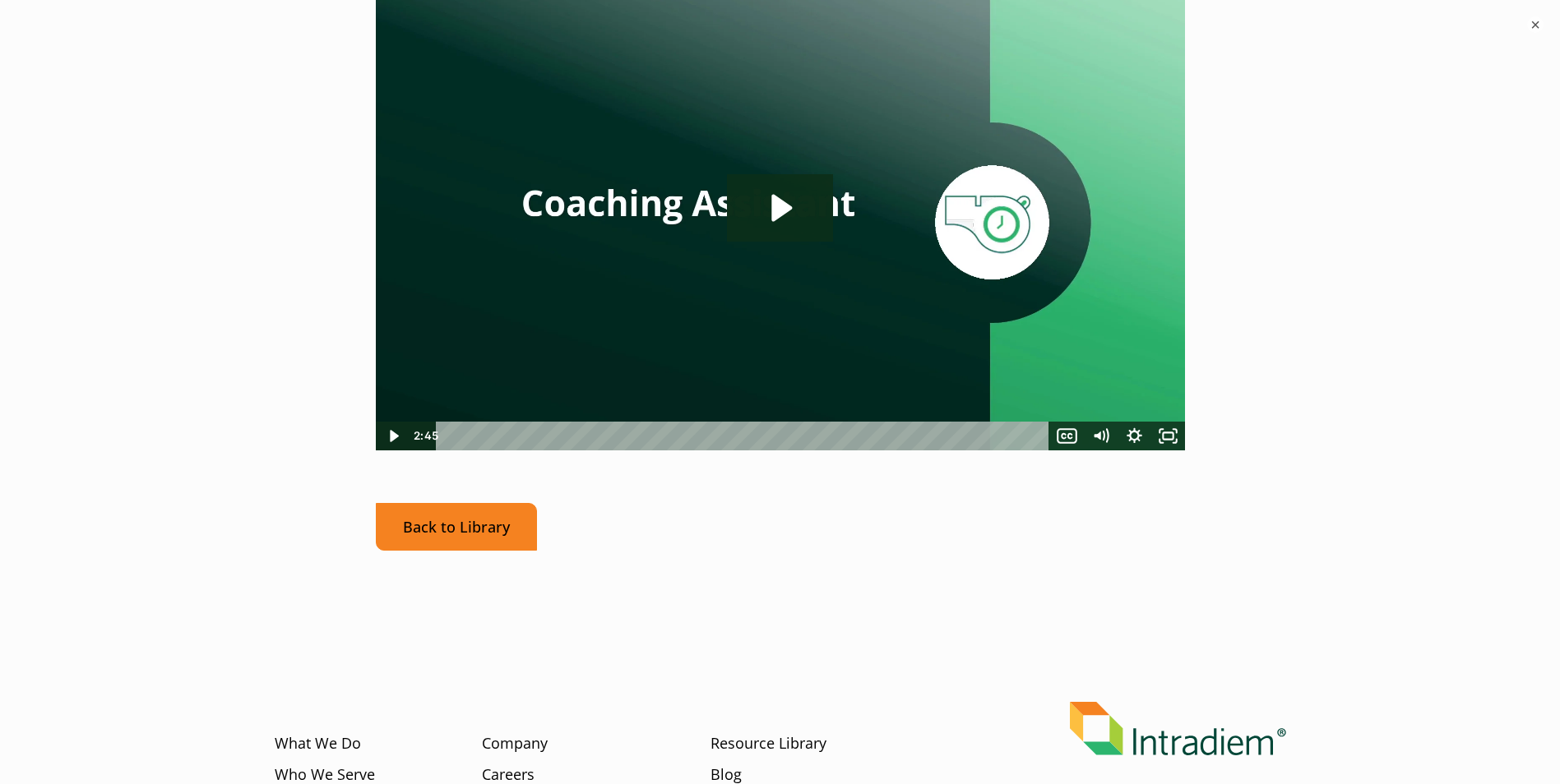
click at [427, 514] on link "Back to Library" at bounding box center [456, 527] width 161 height 48
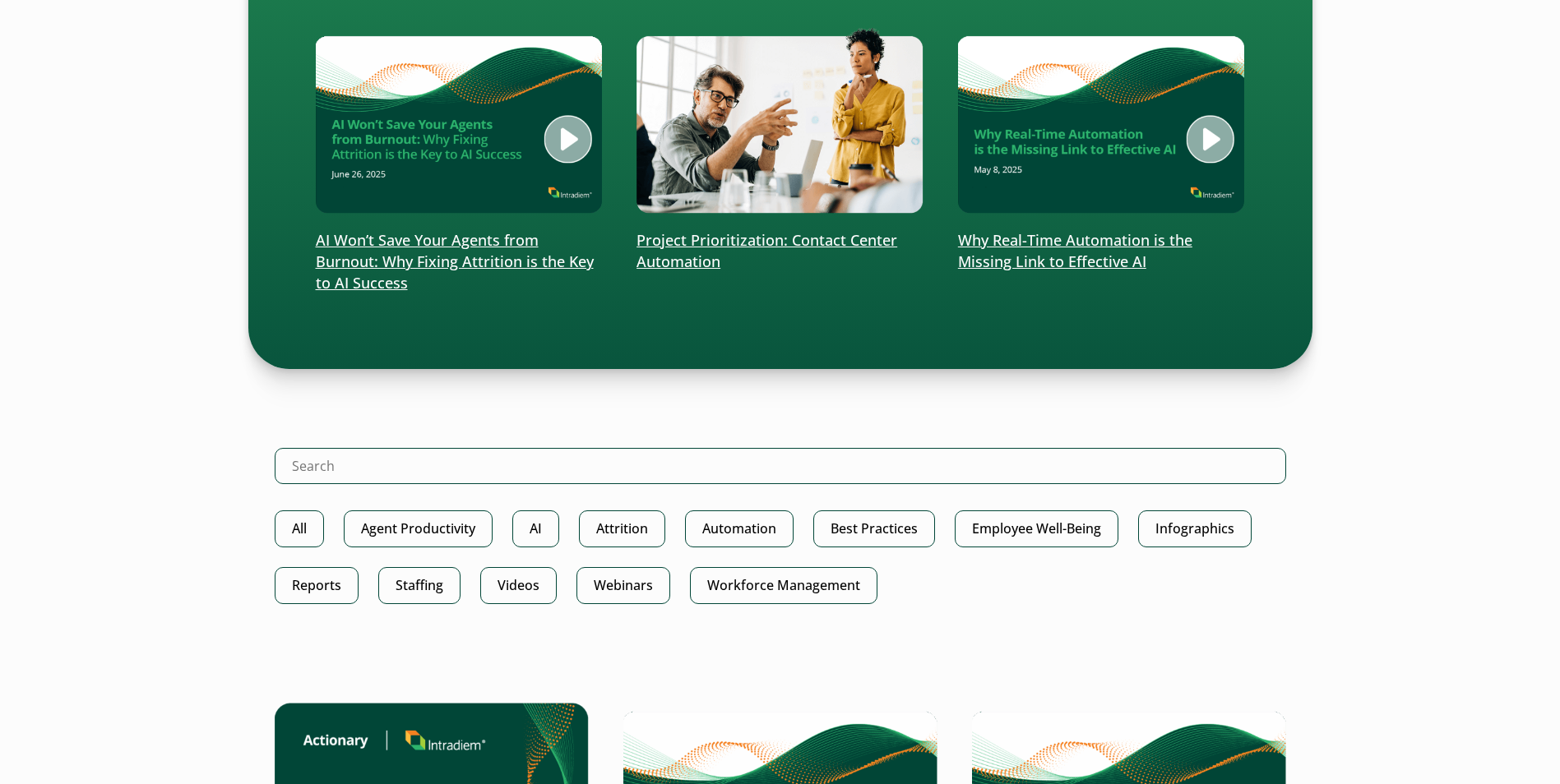
scroll to position [658, 0]
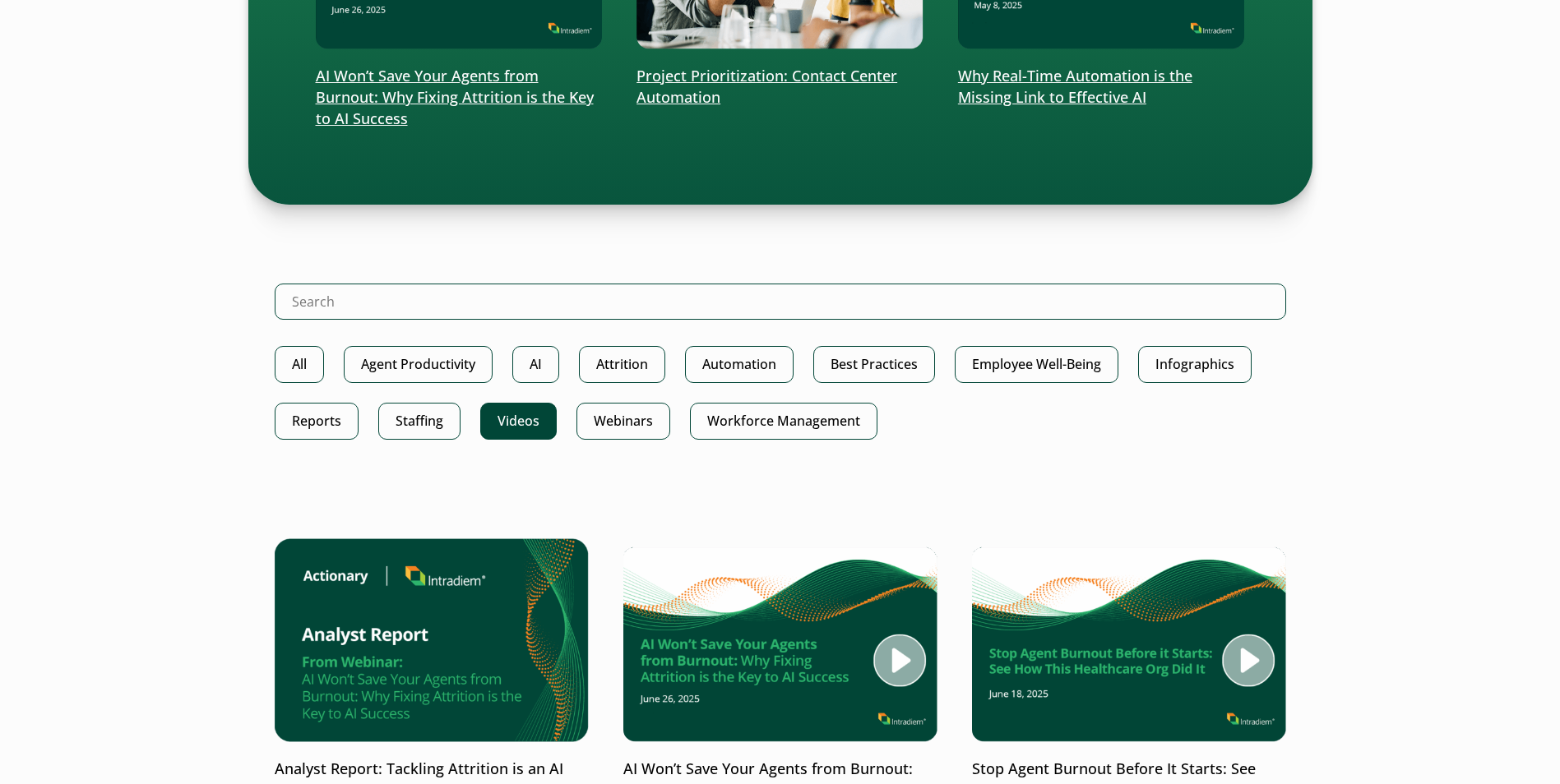
click at [512, 422] on link "Videos" at bounding box center [517, 421] width 76 height 37
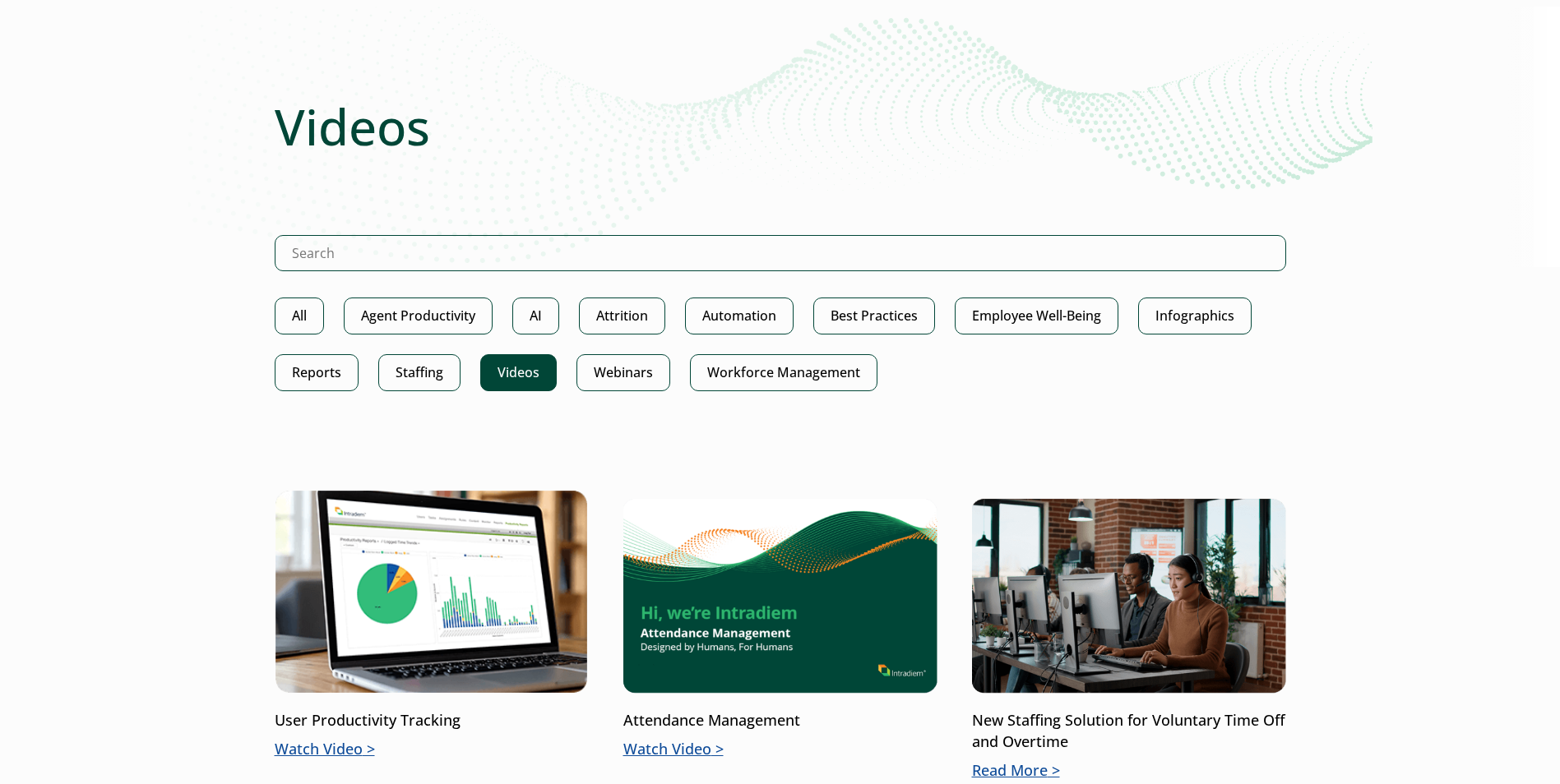
scroll to position [328, 0]
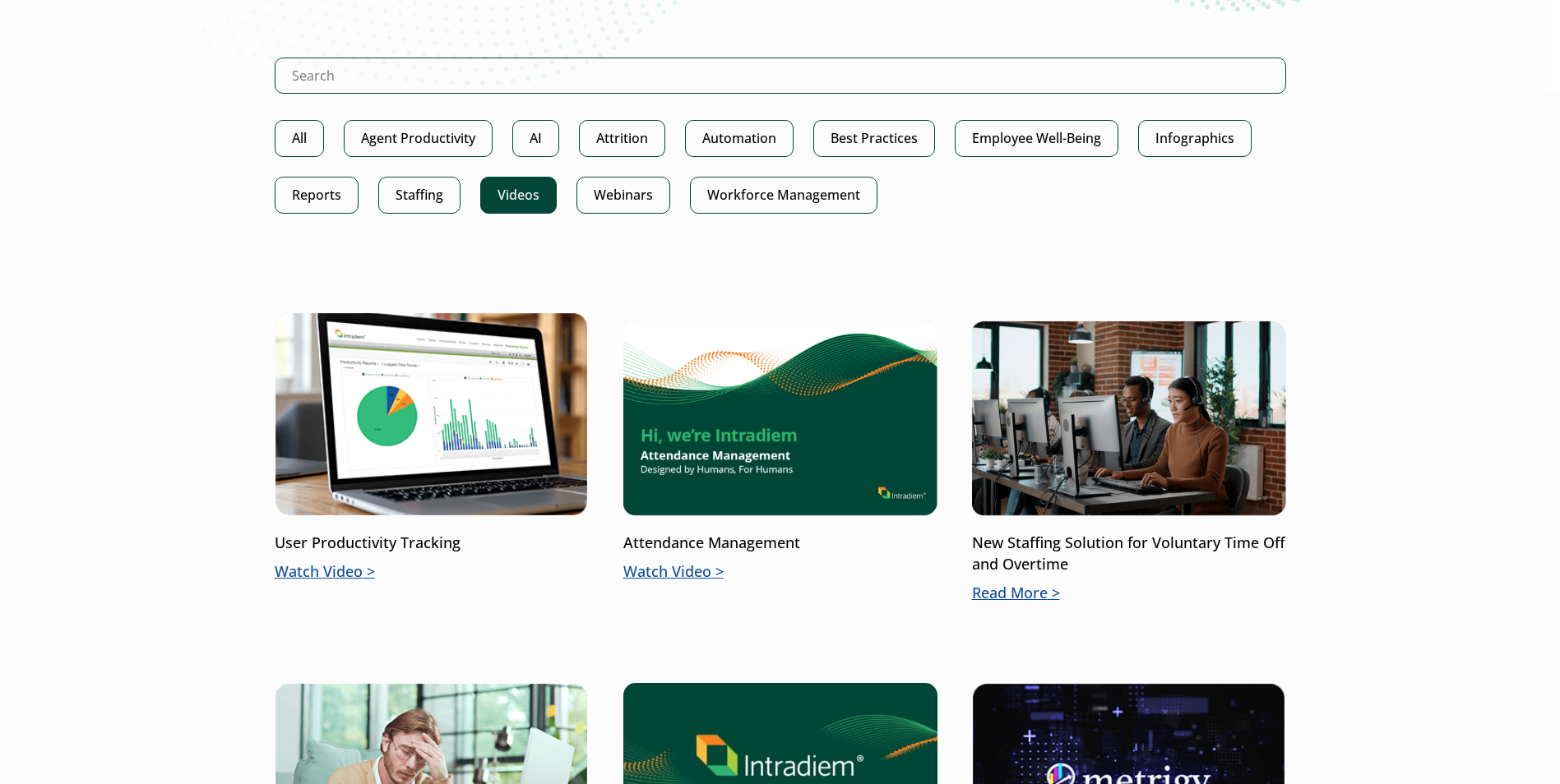
click at [751, 488] on img at bounding box center [780, 414] width 314 height 204
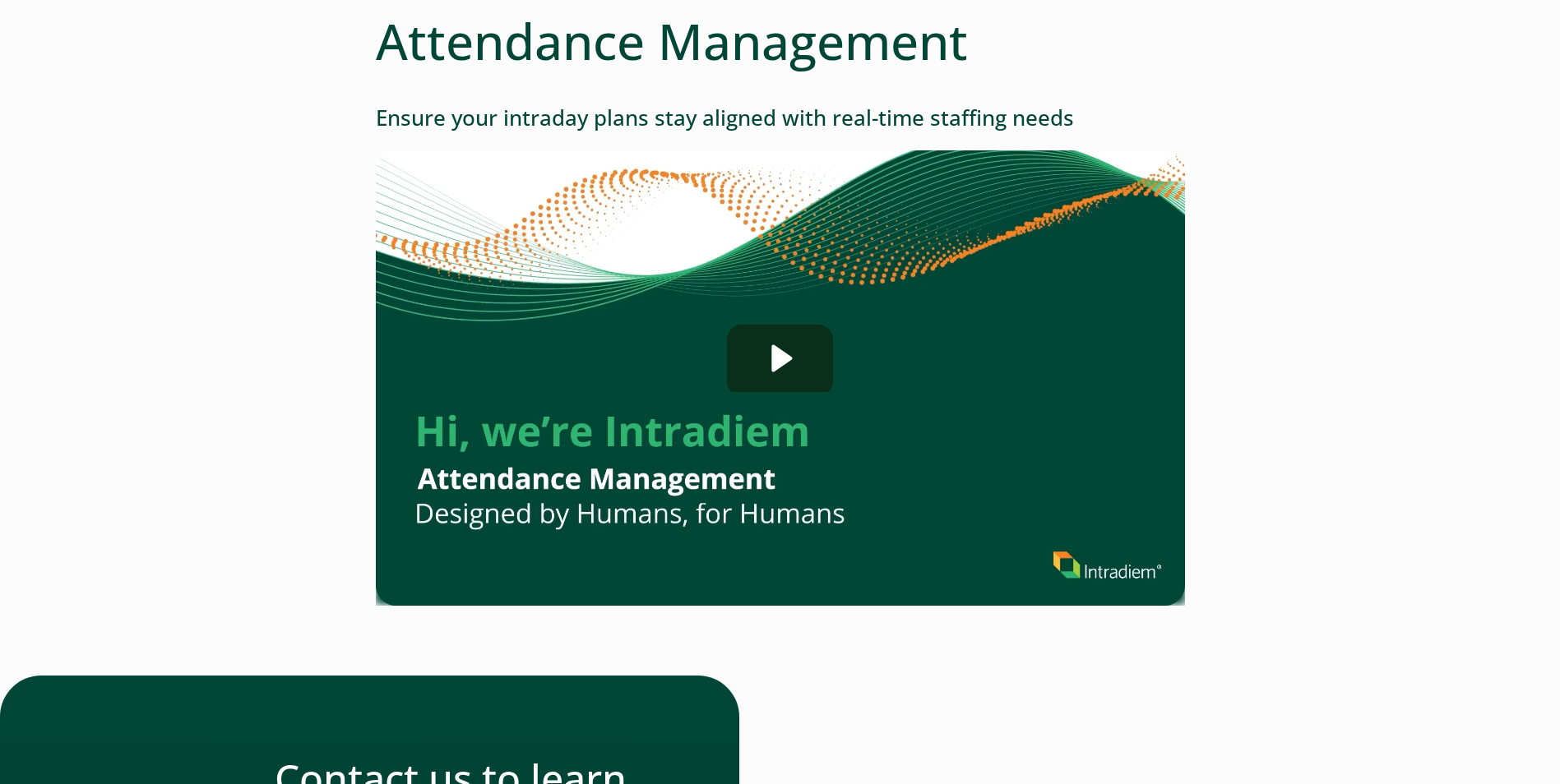
scroll to position [328, 0]
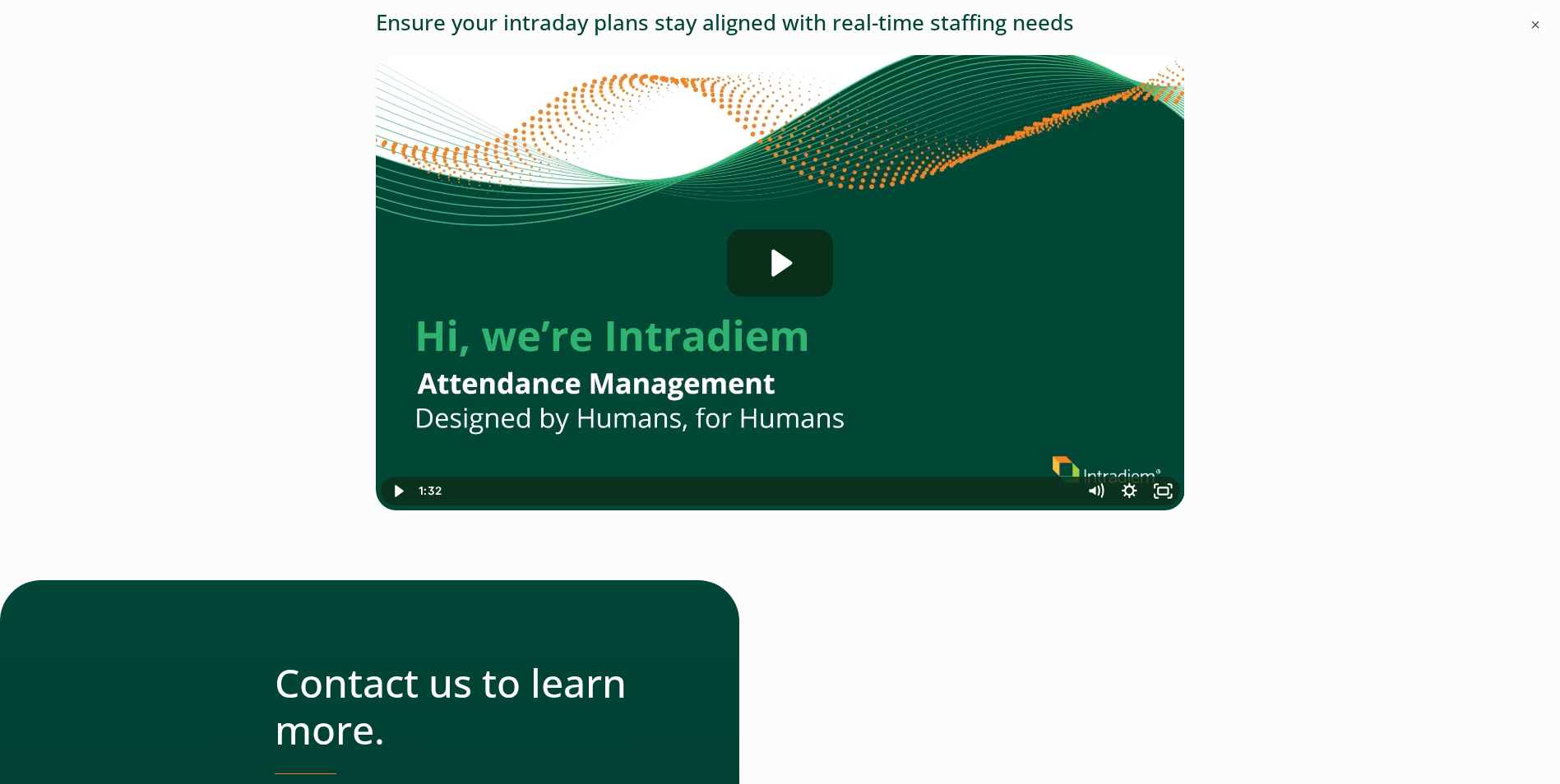
drag, startPoint x: 0, startPoint y: 0, endPoint x: 1236, endPoint y: 290, distance: 1269.6
click at [1246, 288] on div "Attendance Management Ensure your intraday plans stay aligned with real-time st…" at bounding box center [780, 636] width 1184 height 1442
click at [1309, 466] on div "Attendance Management Ensure your intraday plans stay aligned with real-time st…" at bounding box center [780, 636] width 1184 height 1442
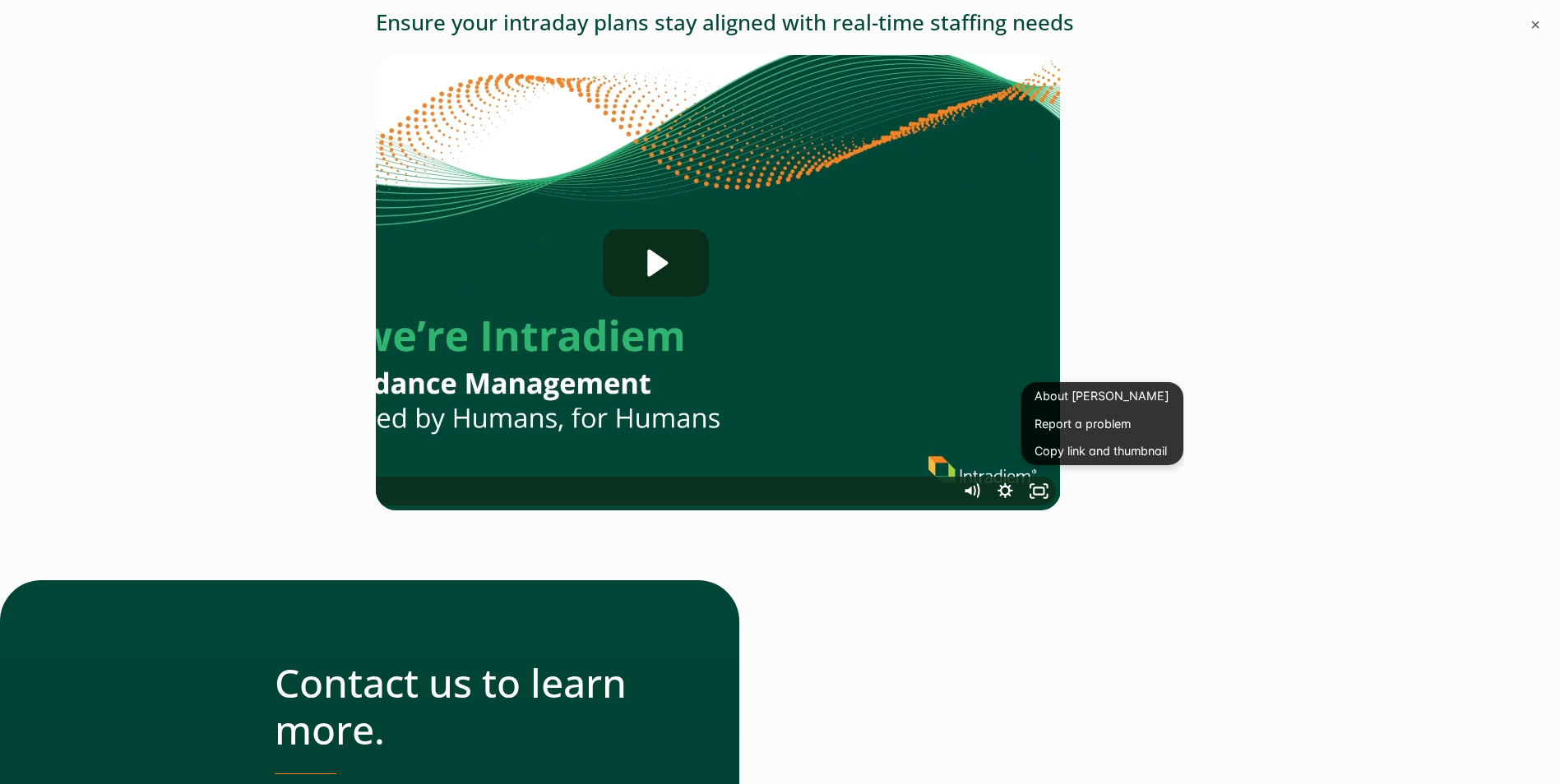
click at [933, 267] on img at bounding box center [656, 283] width 809 height 455
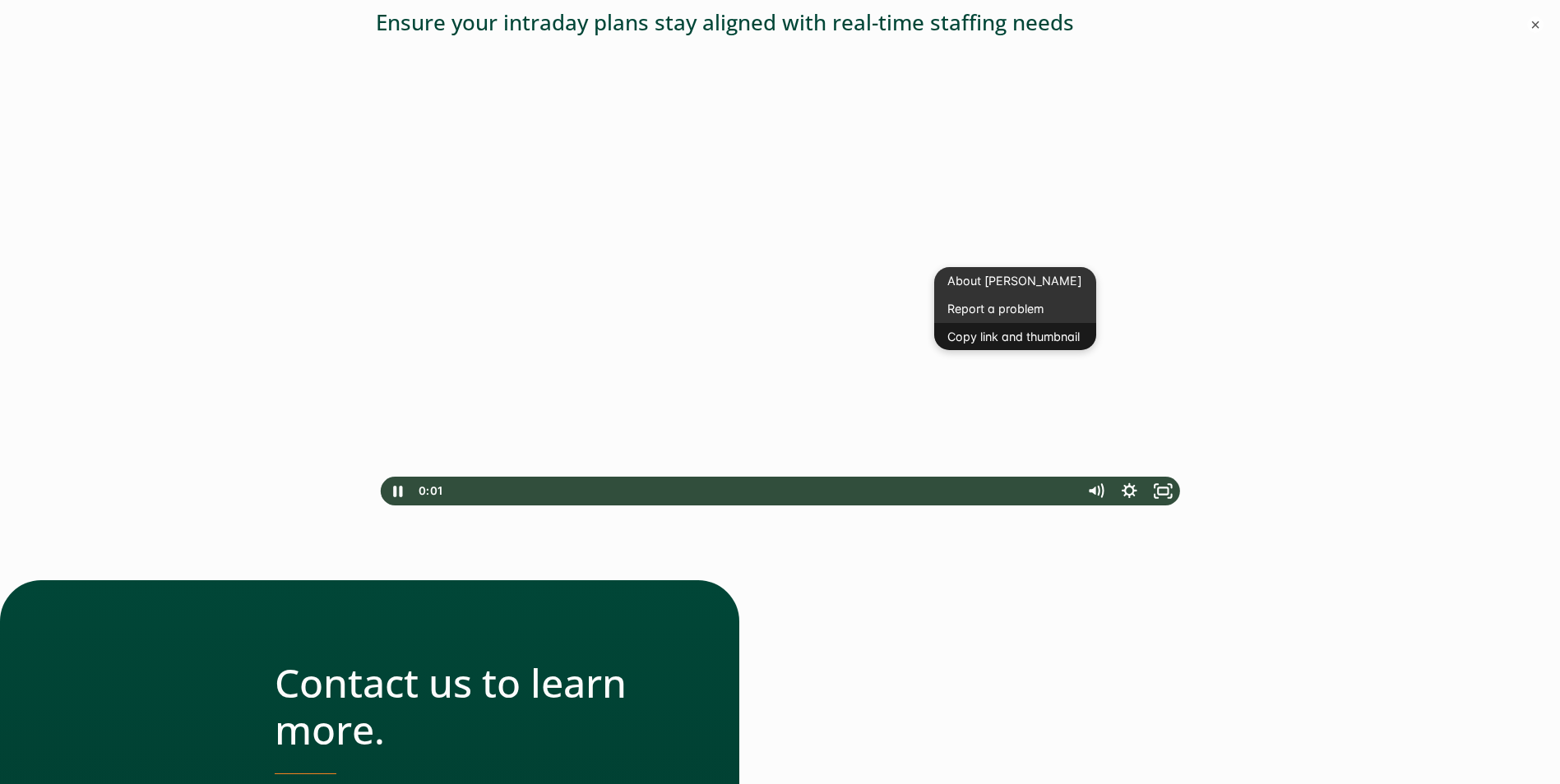
click at [982, 329] on button "Copy link and thumbnail" at bounding box center [1015, 337] width 162 height 28
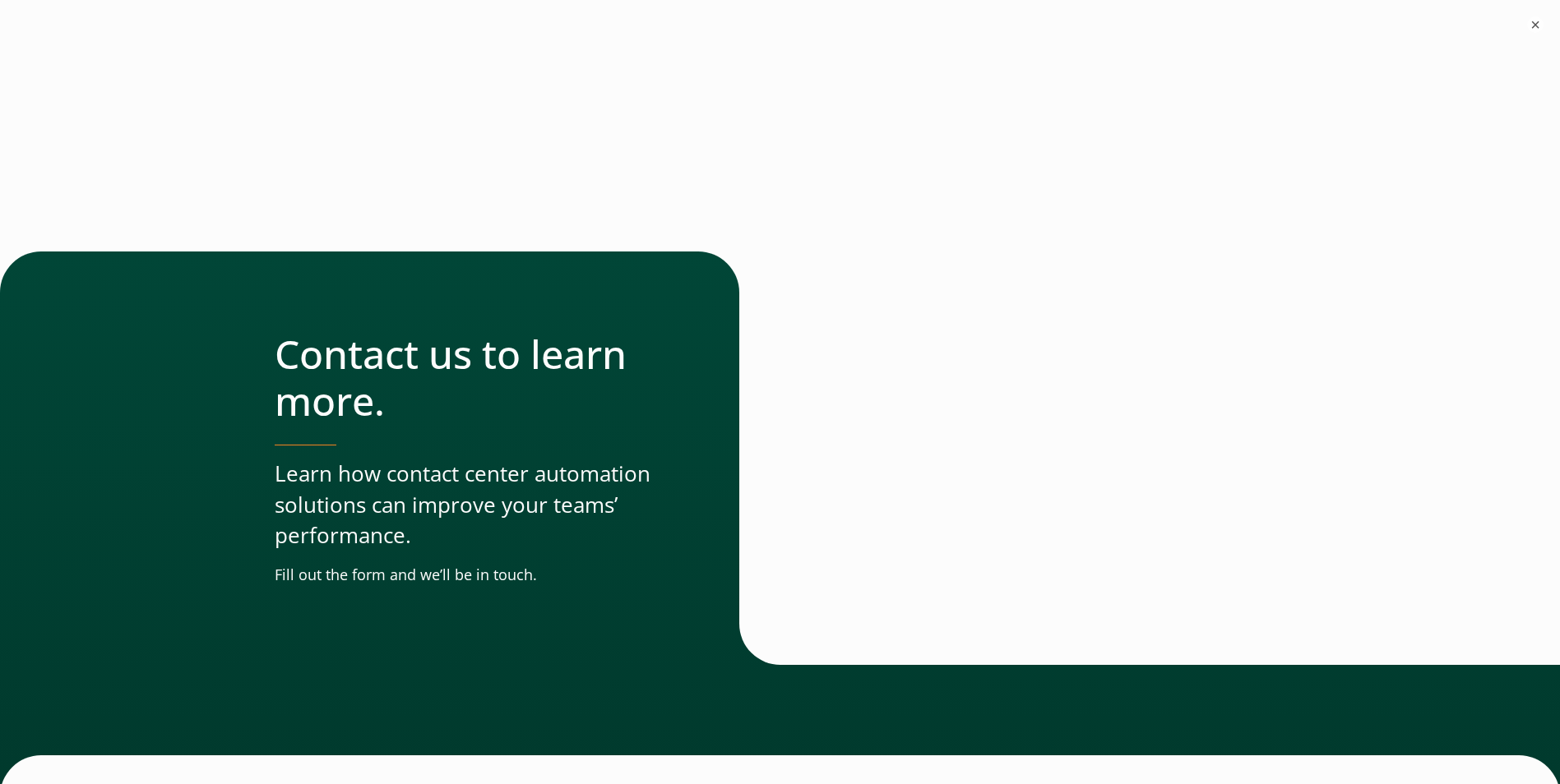
scroll to position [82, 0]
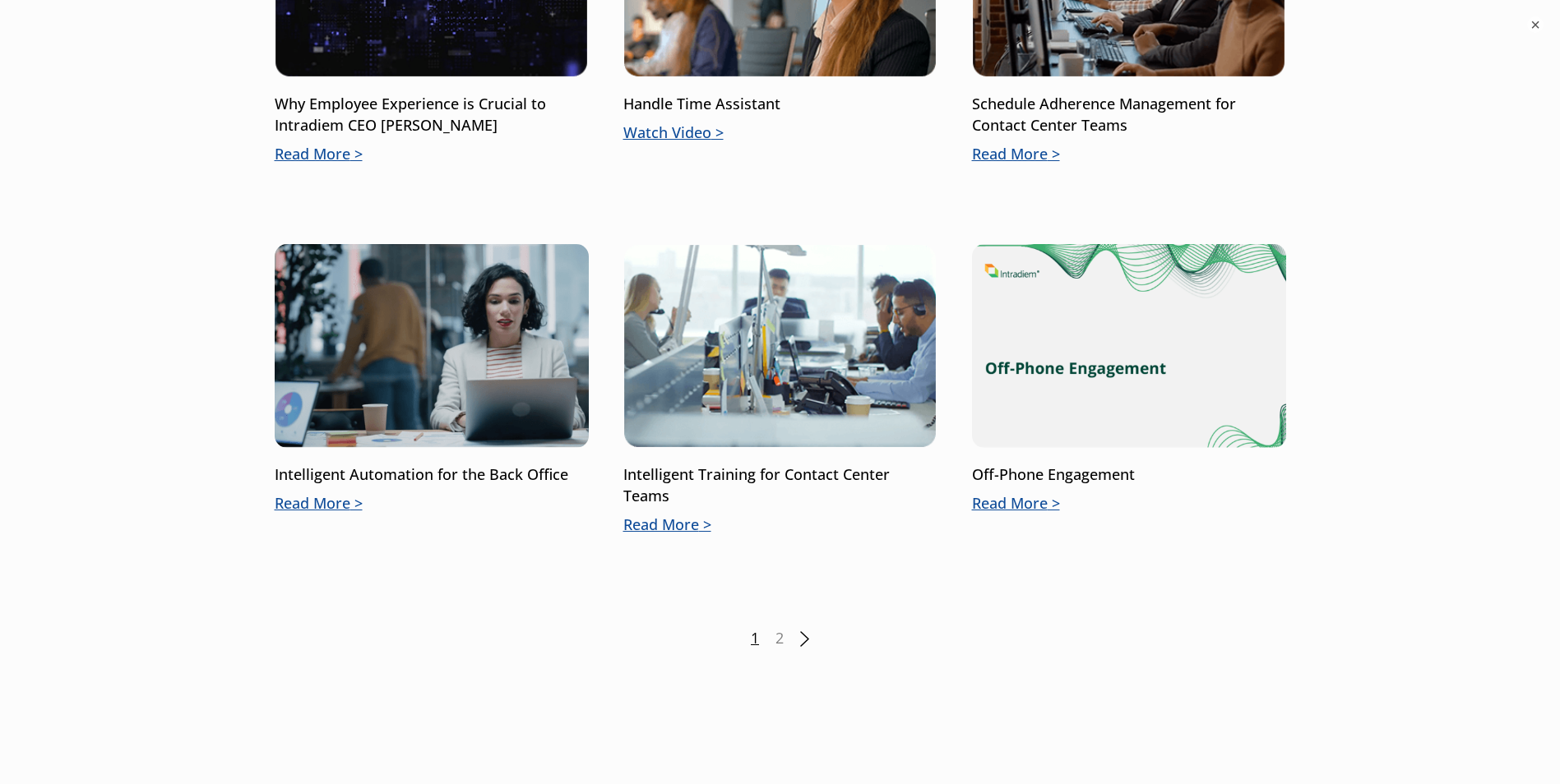
scroll to position [1562, 0]
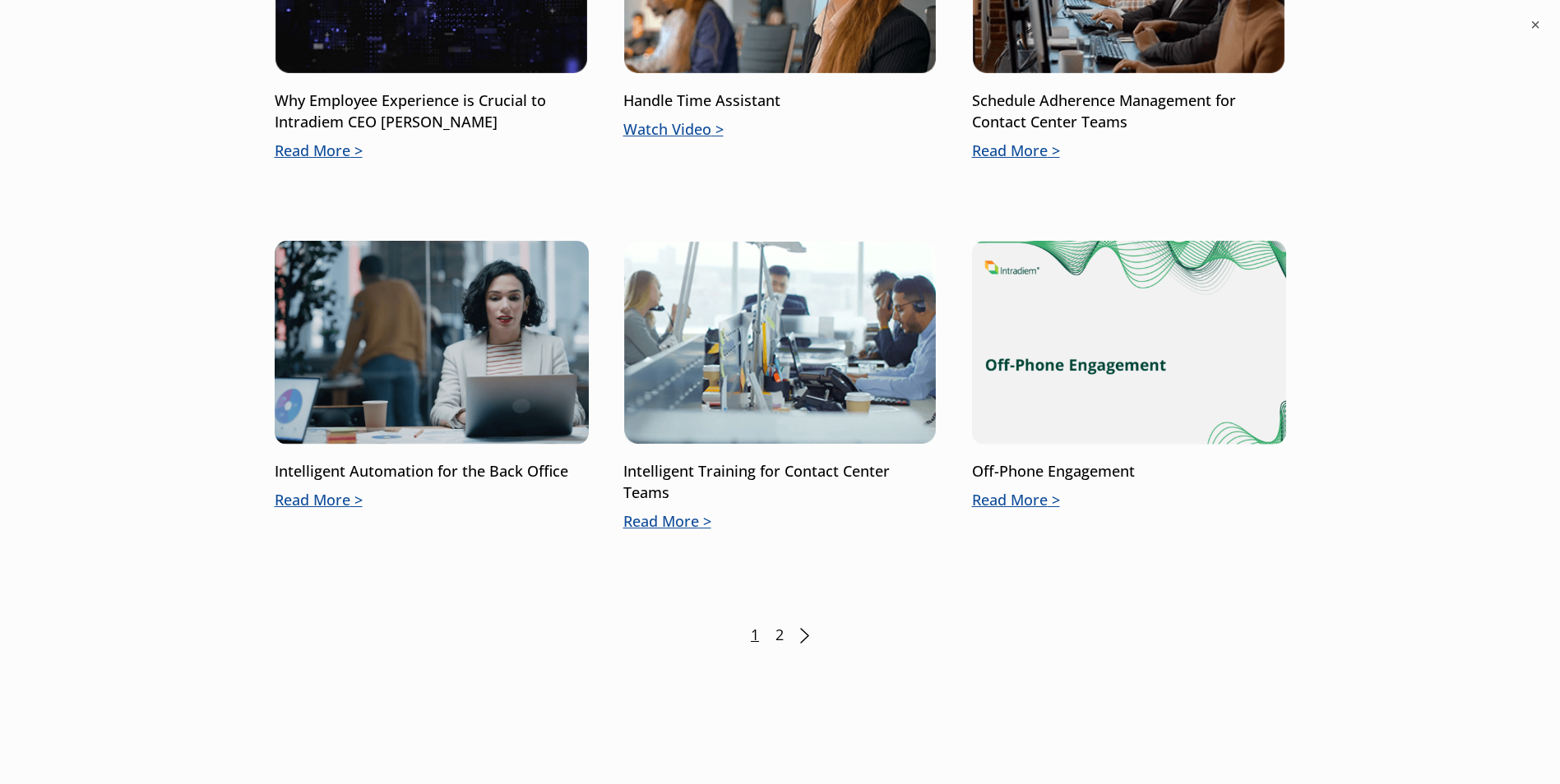
click at [777, 639] on link "2" at bounding box center [779, 635] width 8 height 21
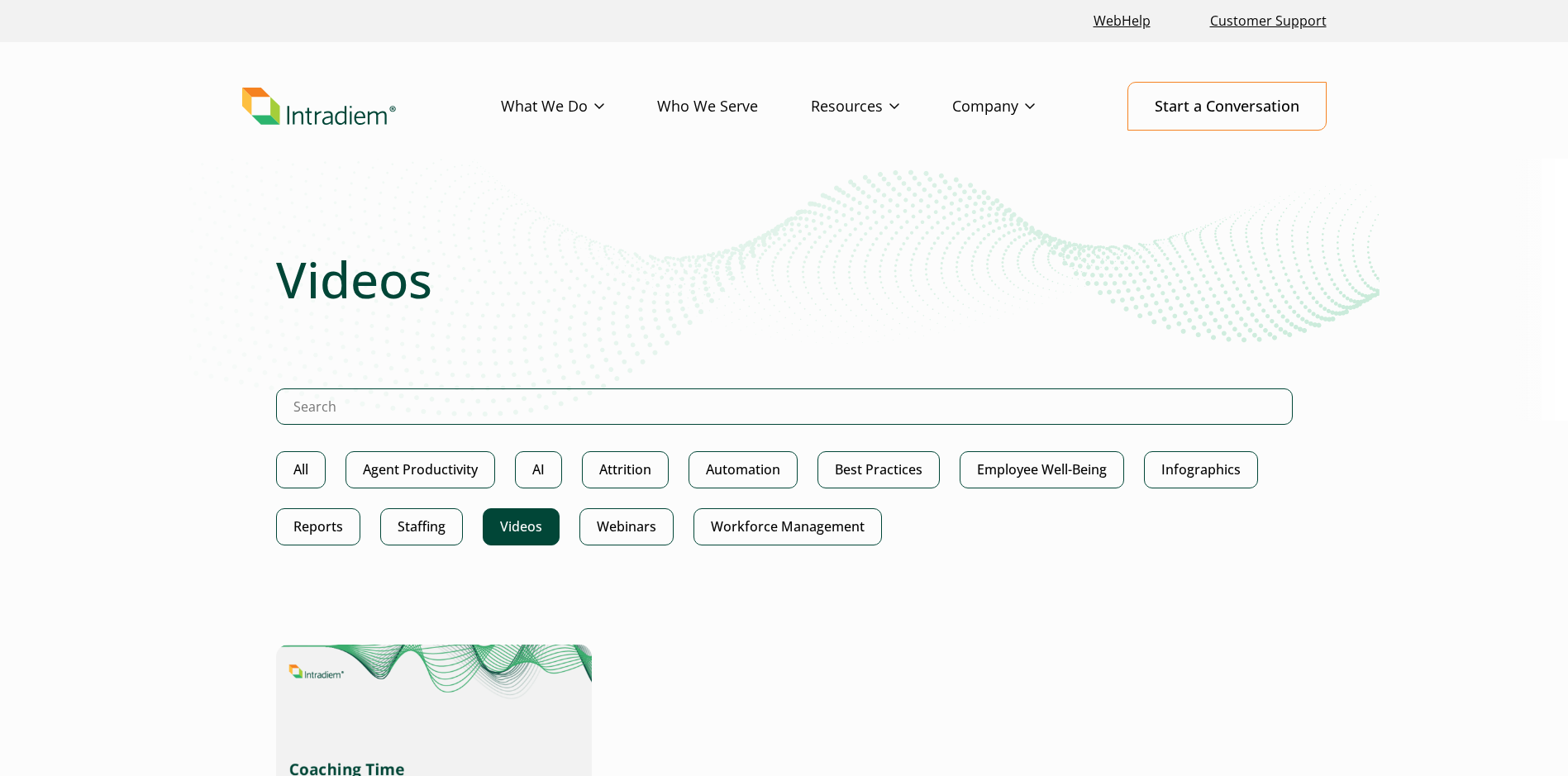
scroll to position [330, 0]
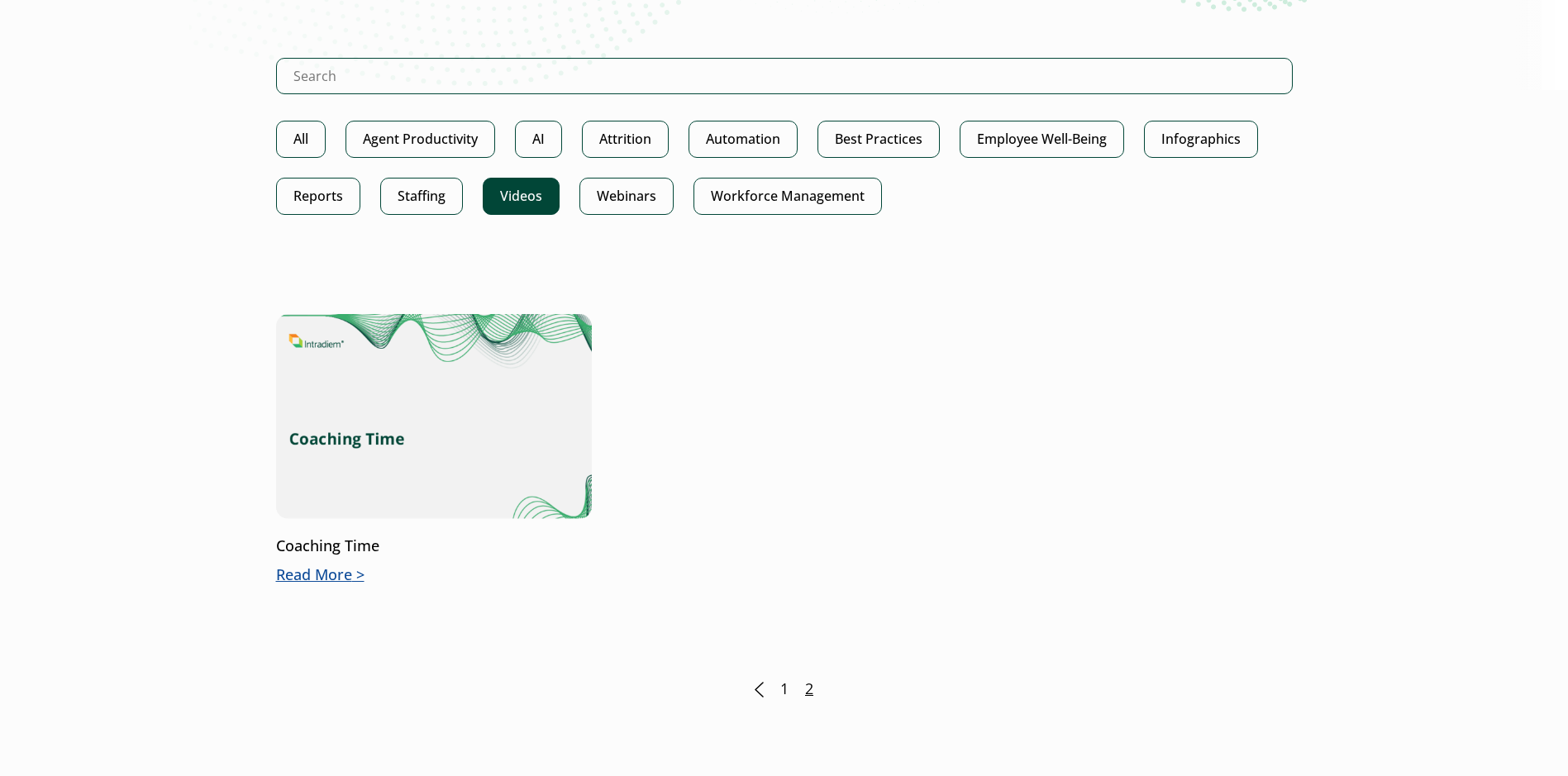
click at [784, 688] on link "1" at bounding box center [784, 689] width 8 height 22
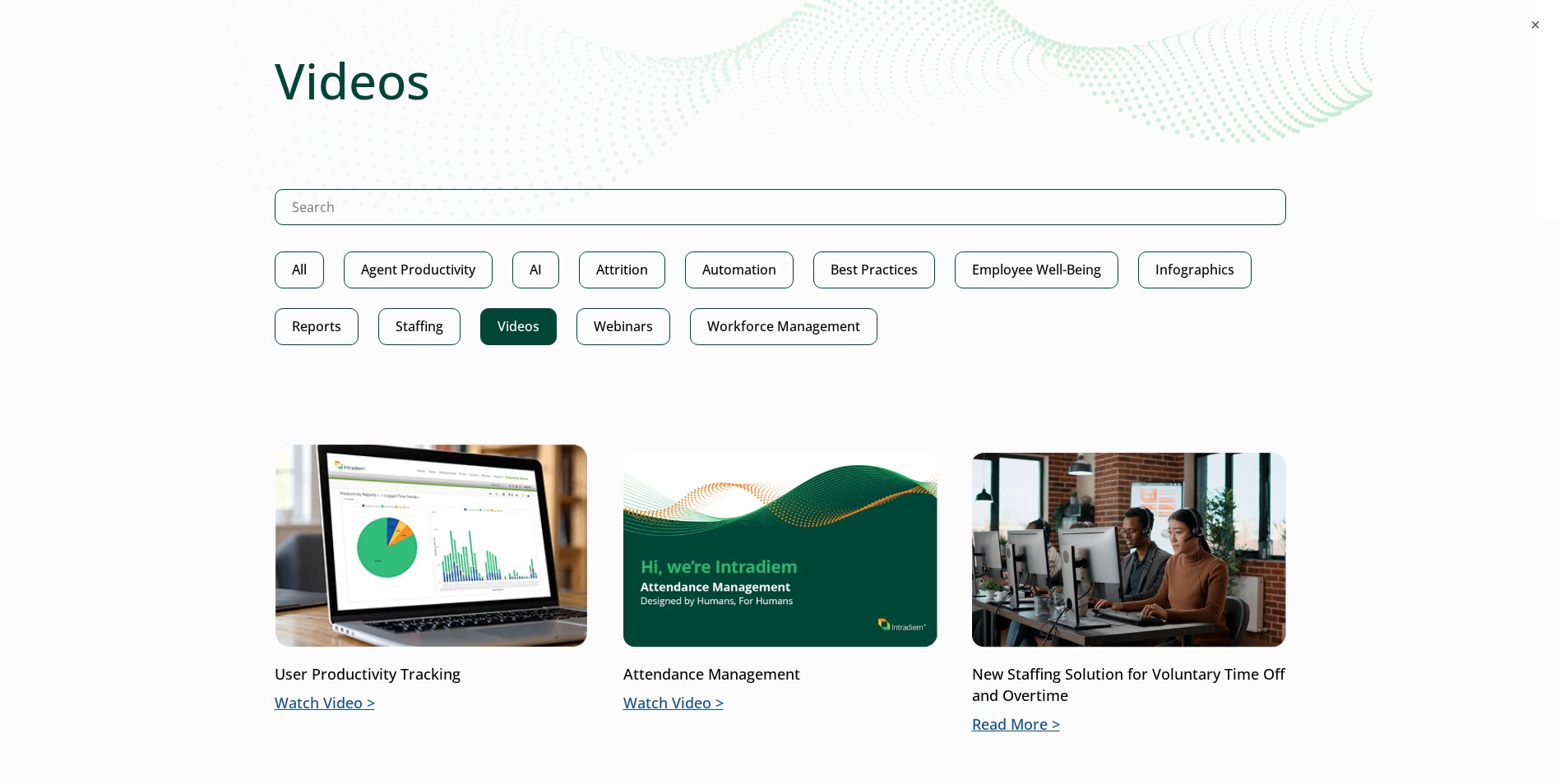
scroll to position [575, 0]
